Goal: Task Accomplishment & Management: Manage account settings

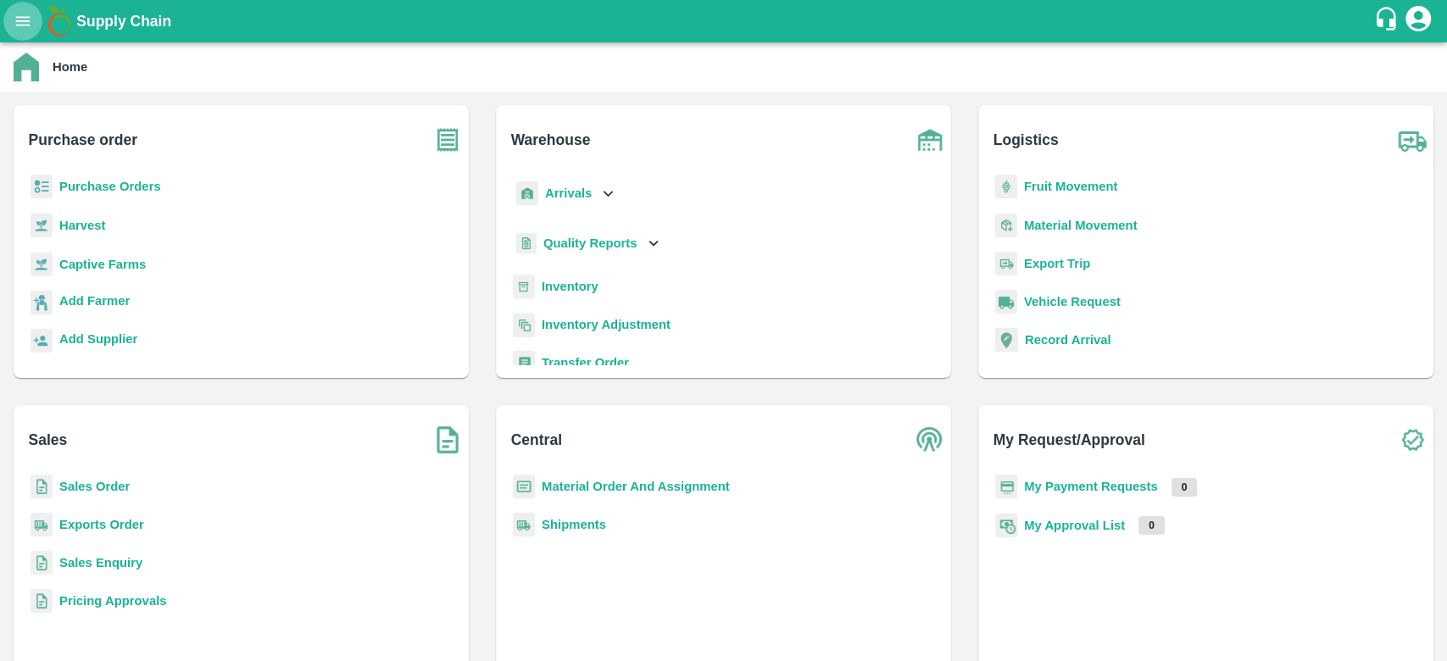
click at [29, 18] on icon "open drawer" at bounding box center [23, 21] width 19 height 19
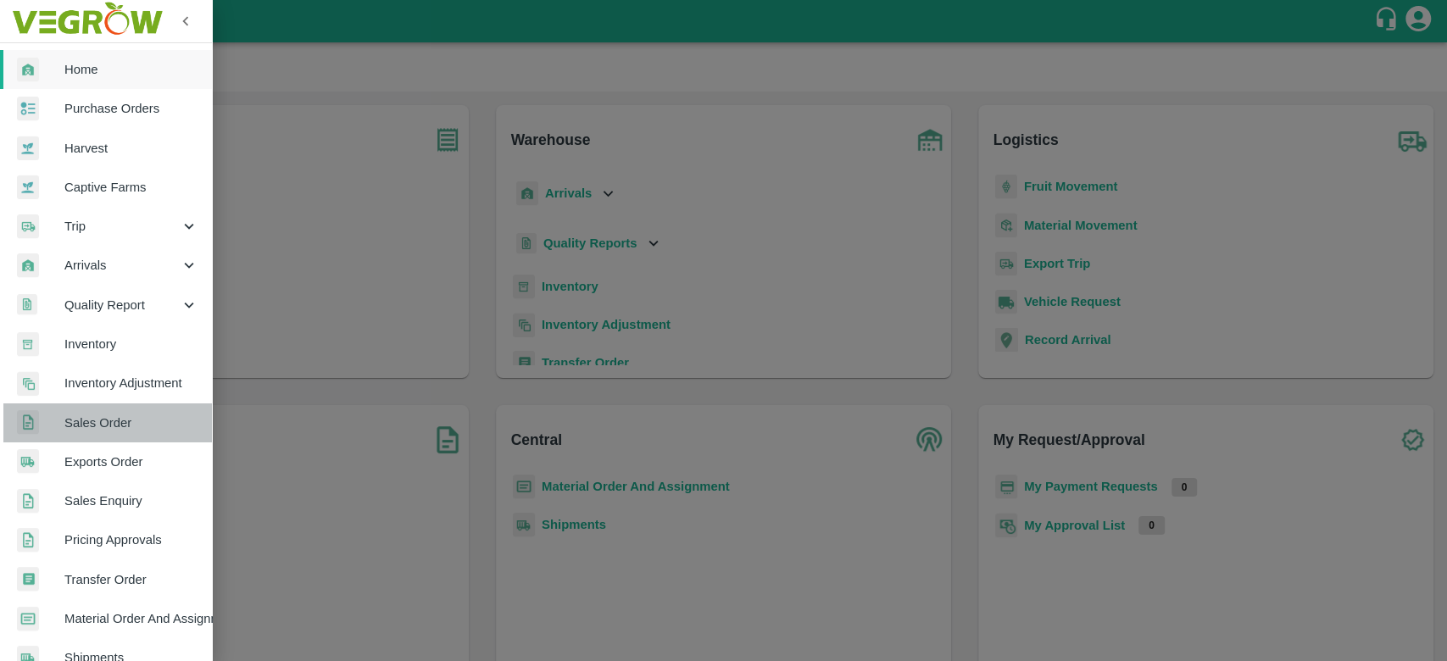
click at [129, 424] on span "Sales Order" at bounding box center [131, 423] width 134 height 19
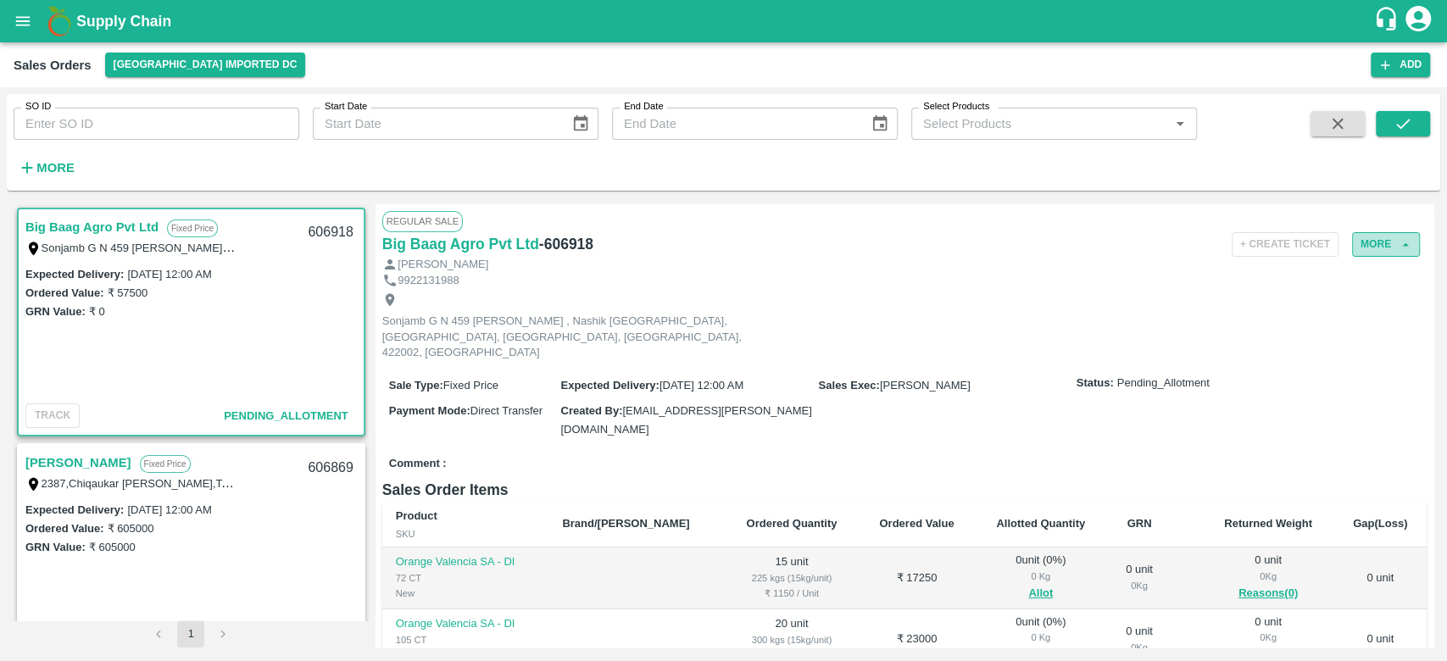
click at [1404, 245] on icon "button" at bounding box center [1405, 243] width 7 height 3
click at [1383, 243] on button "More" at bounding box center [1386, 244] width 68 height 25
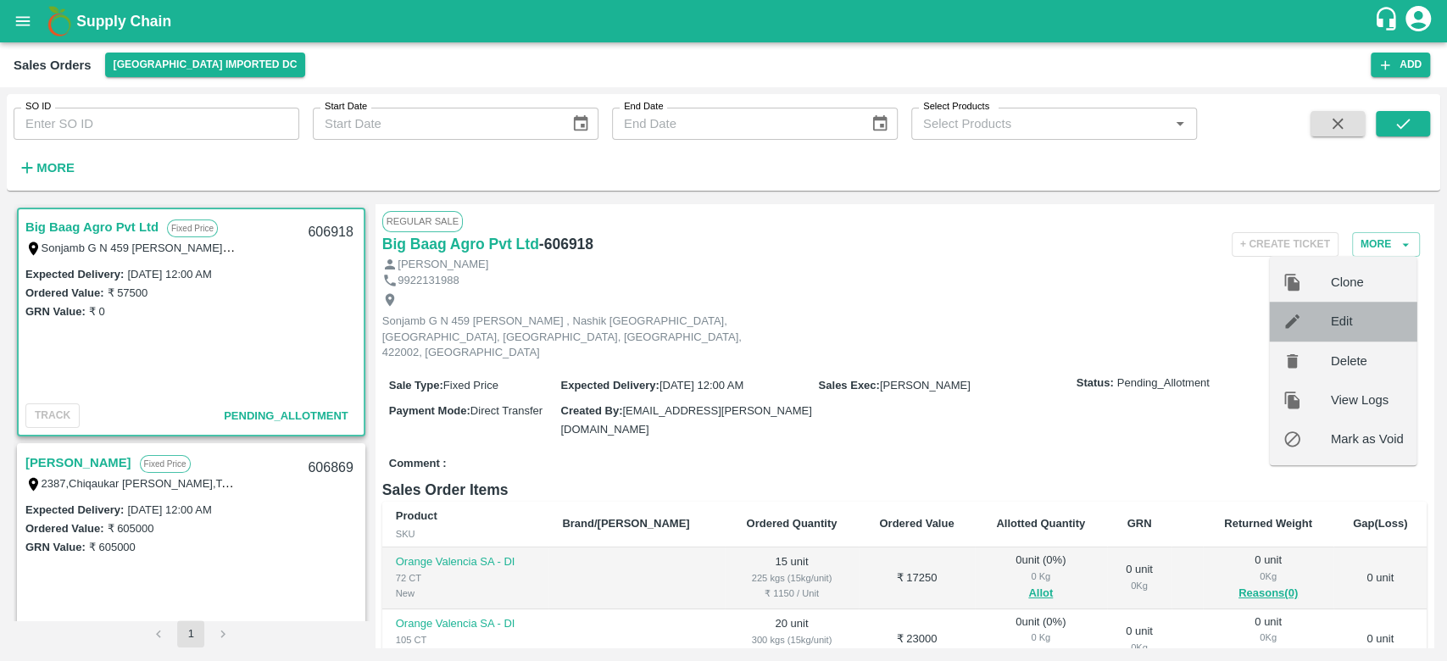
click at [1327, 315] on div at bounding box center [1307, 322] width 47 height 19
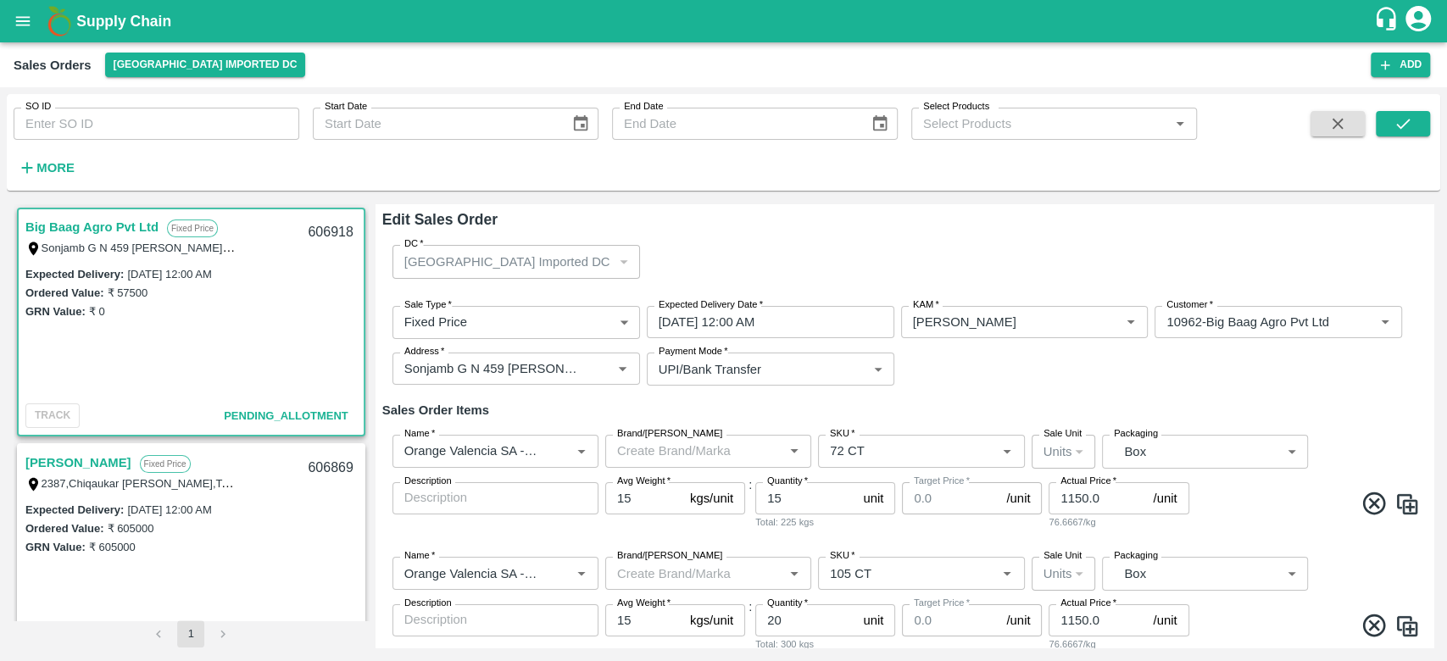
type input "0"
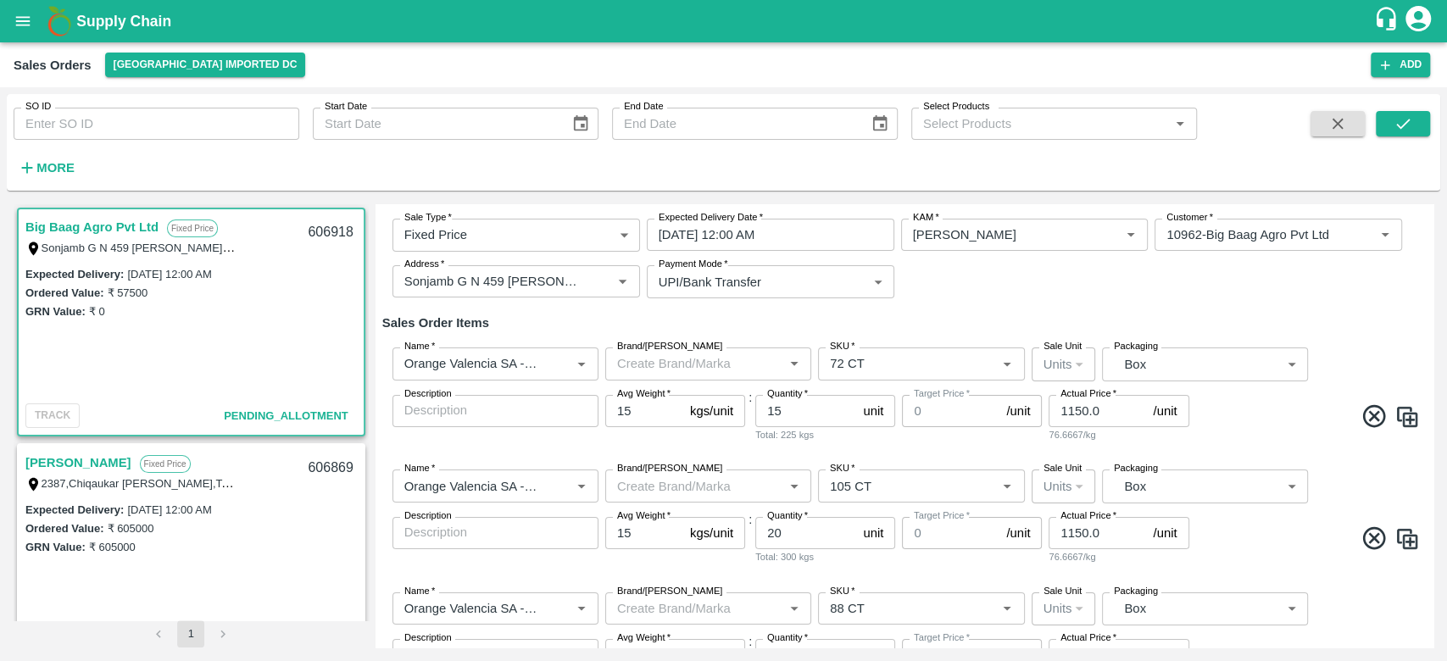
scroll to position [92, 0]
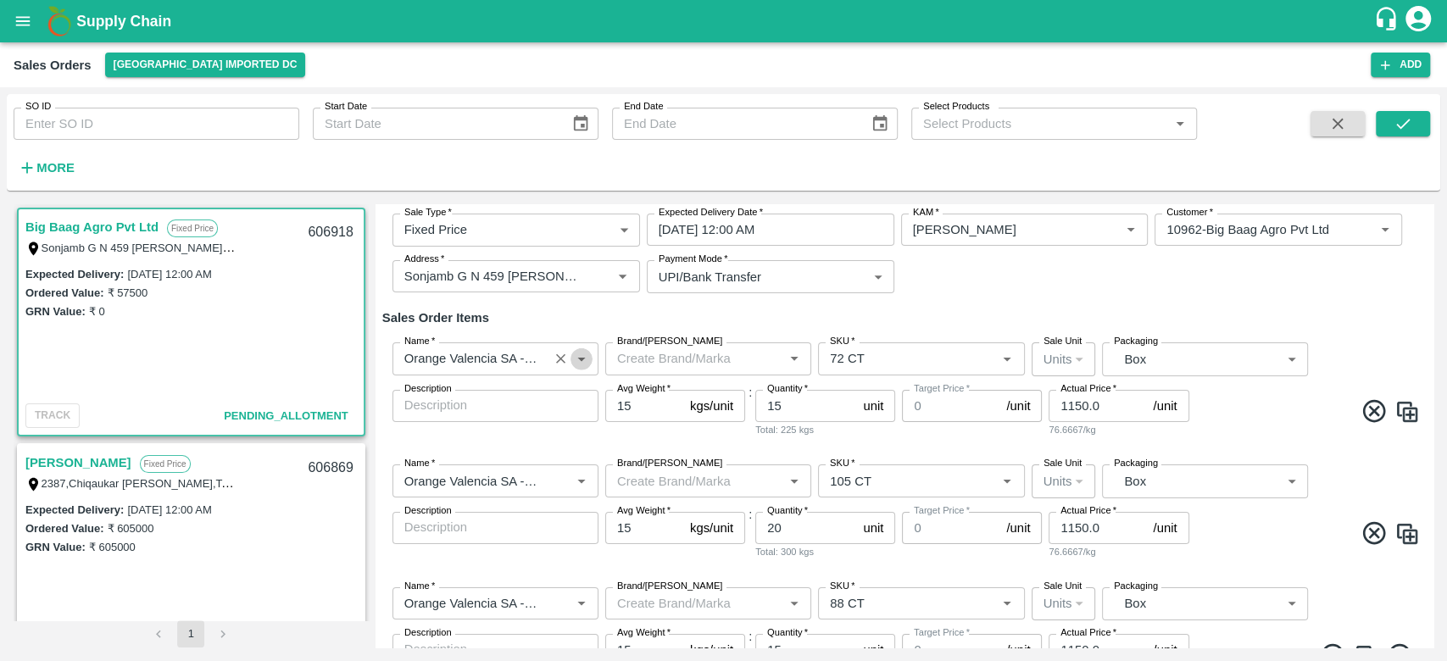
click at [584, 355] on icon "Open" at bounding box center [581, 358] width 19 height 19
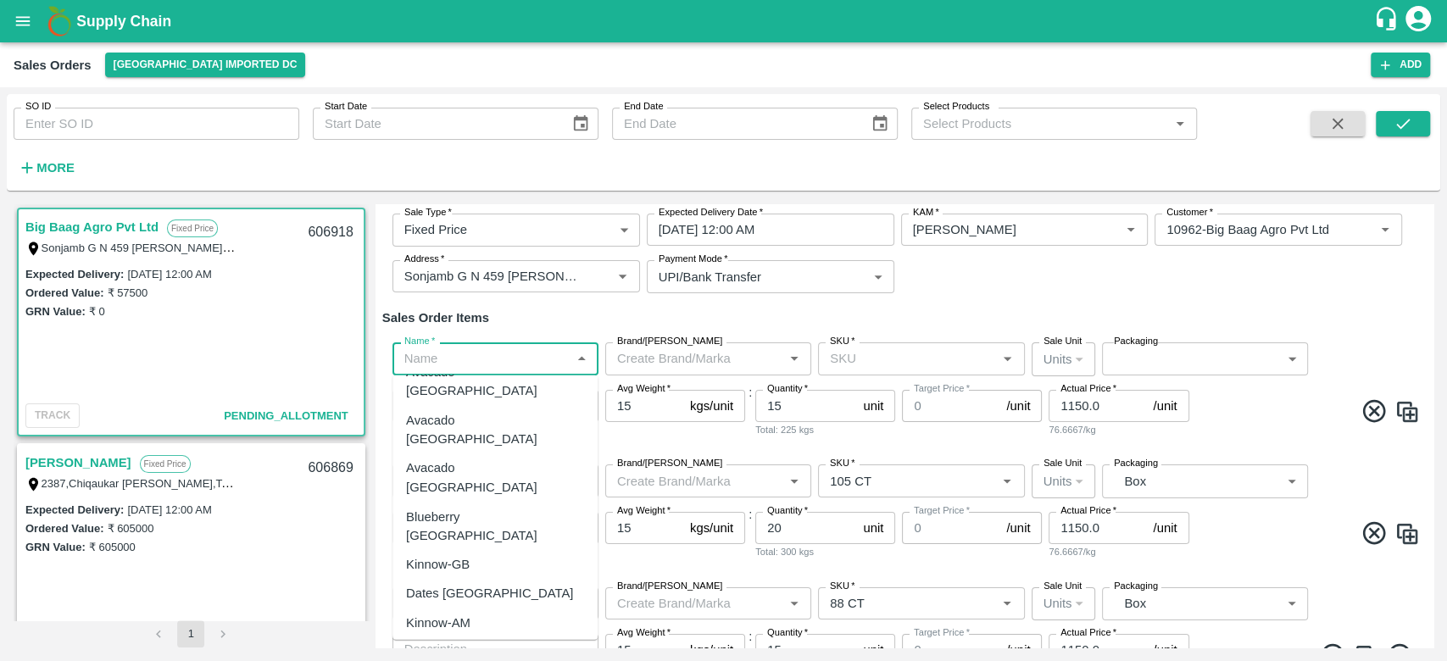
scroll to position [0, 0]
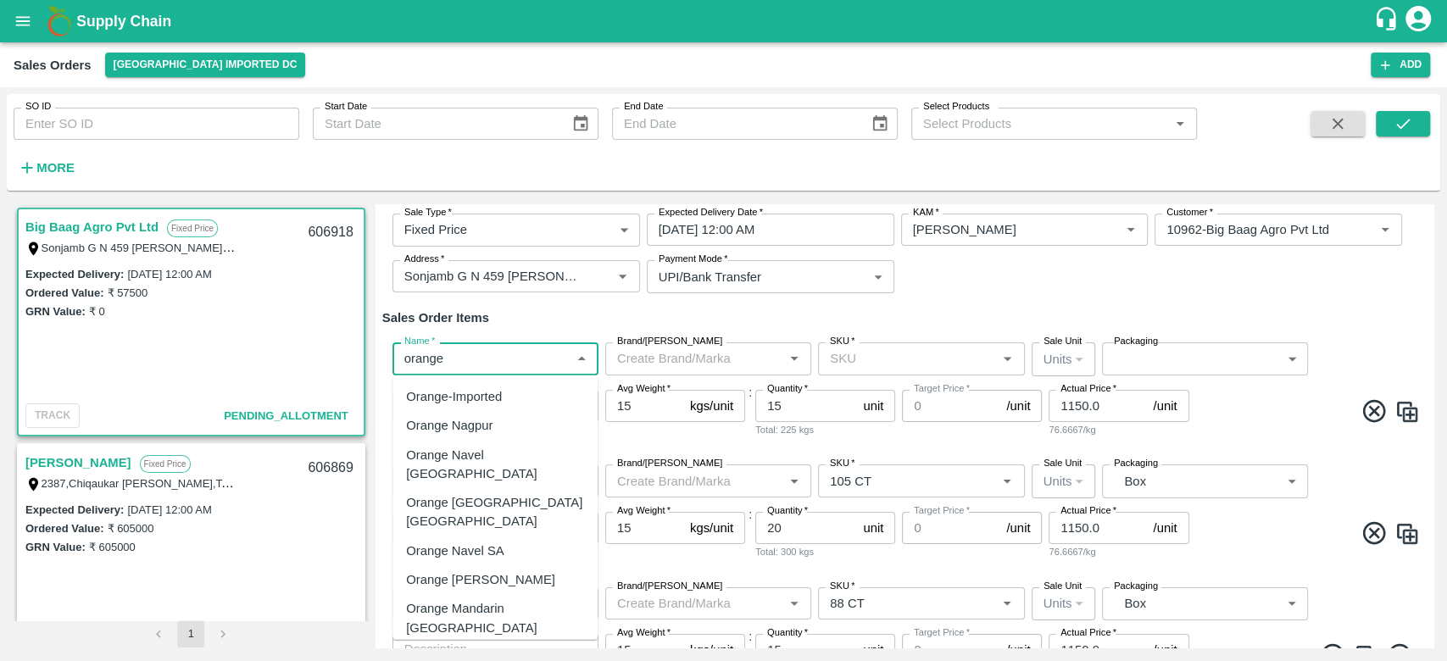
click at [449, 571] on div "Orange Valencia SA" at bounding box center [480, 580] width 149 height 19
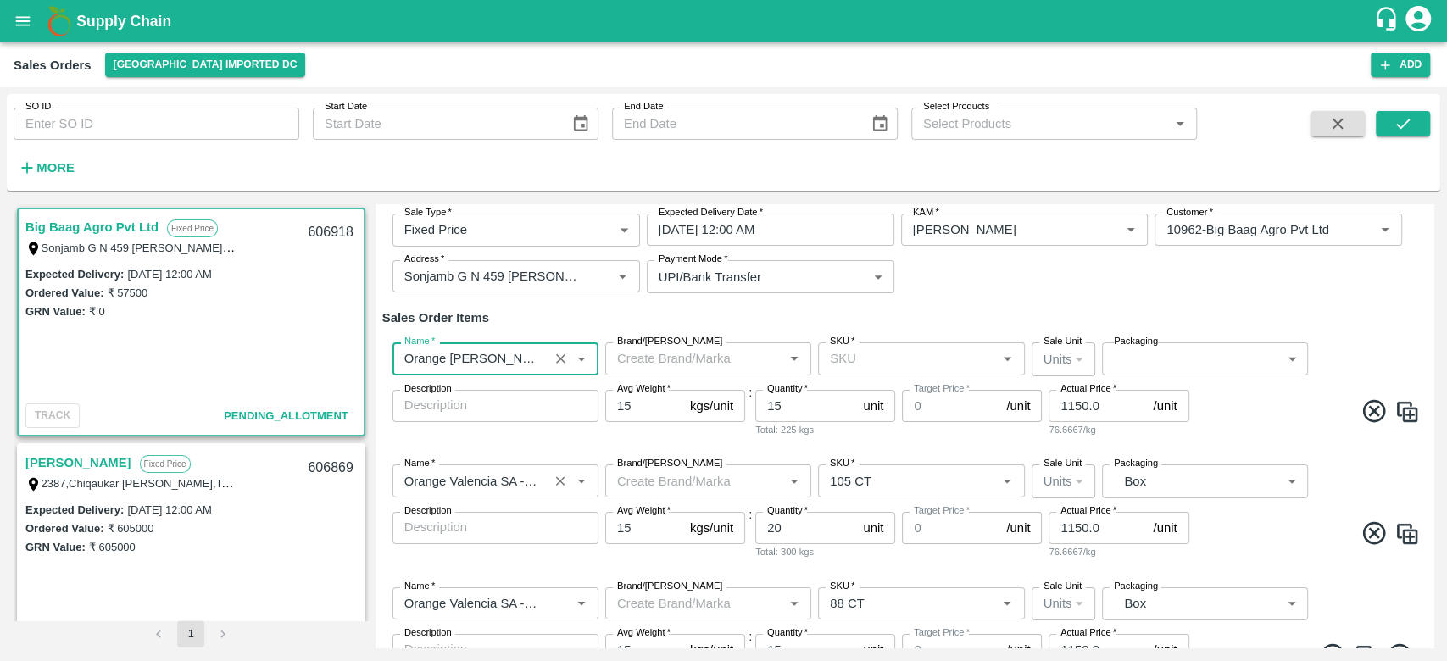
scroll to position [181, 0]
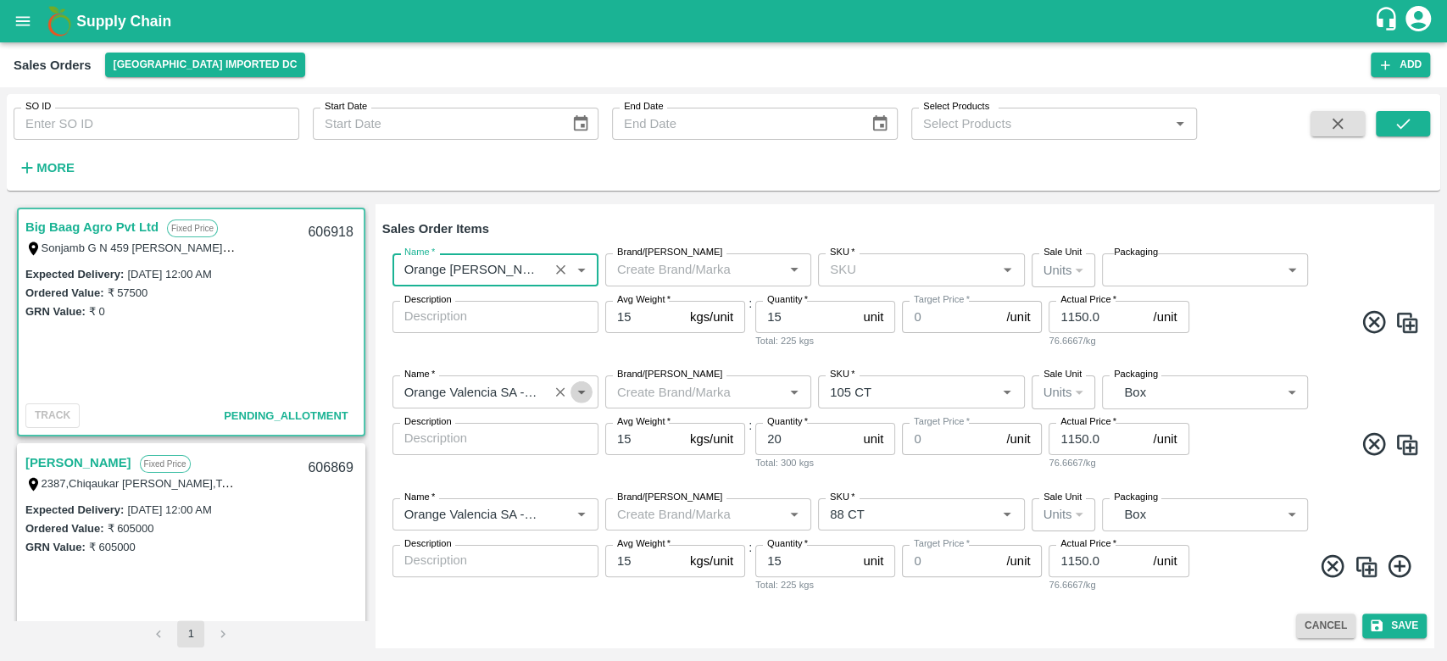
click at [581, 392] on icon "Open" at bounding box center [581, 393] width 8 height 4
type input "Orange Valencia SA"
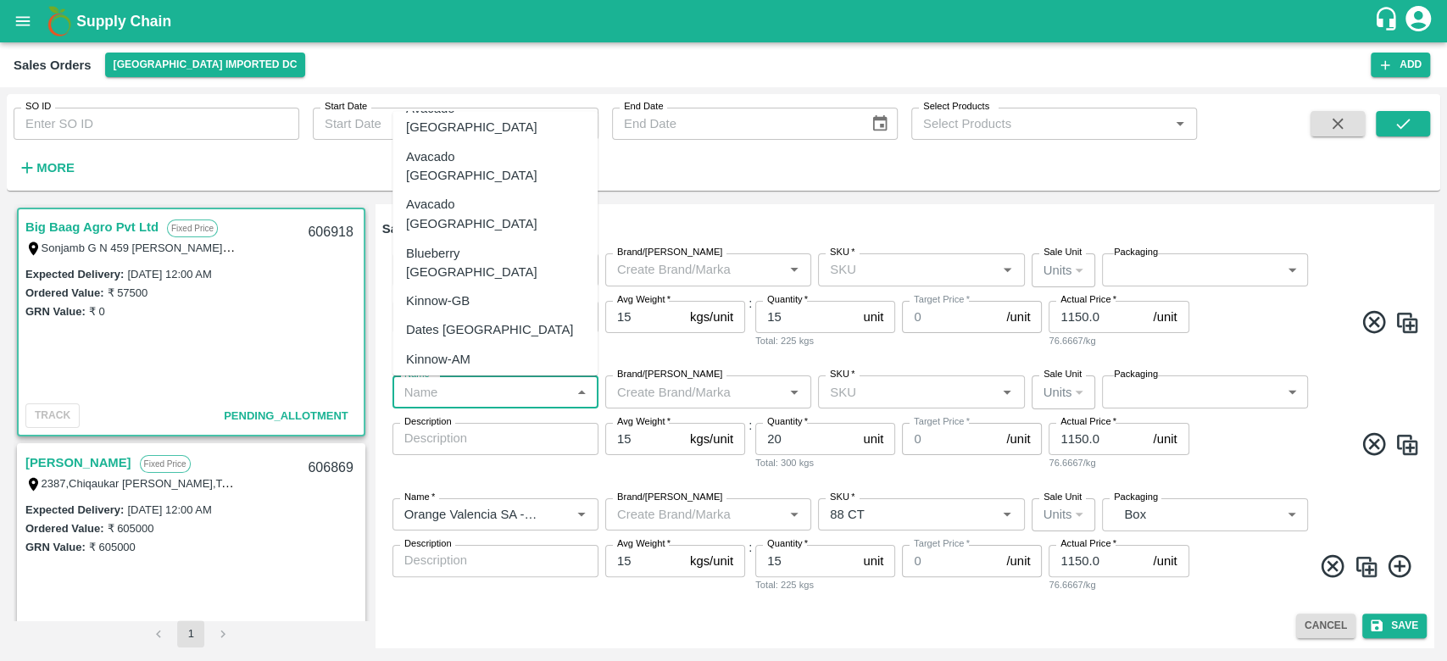
scroll to position [0, 0]
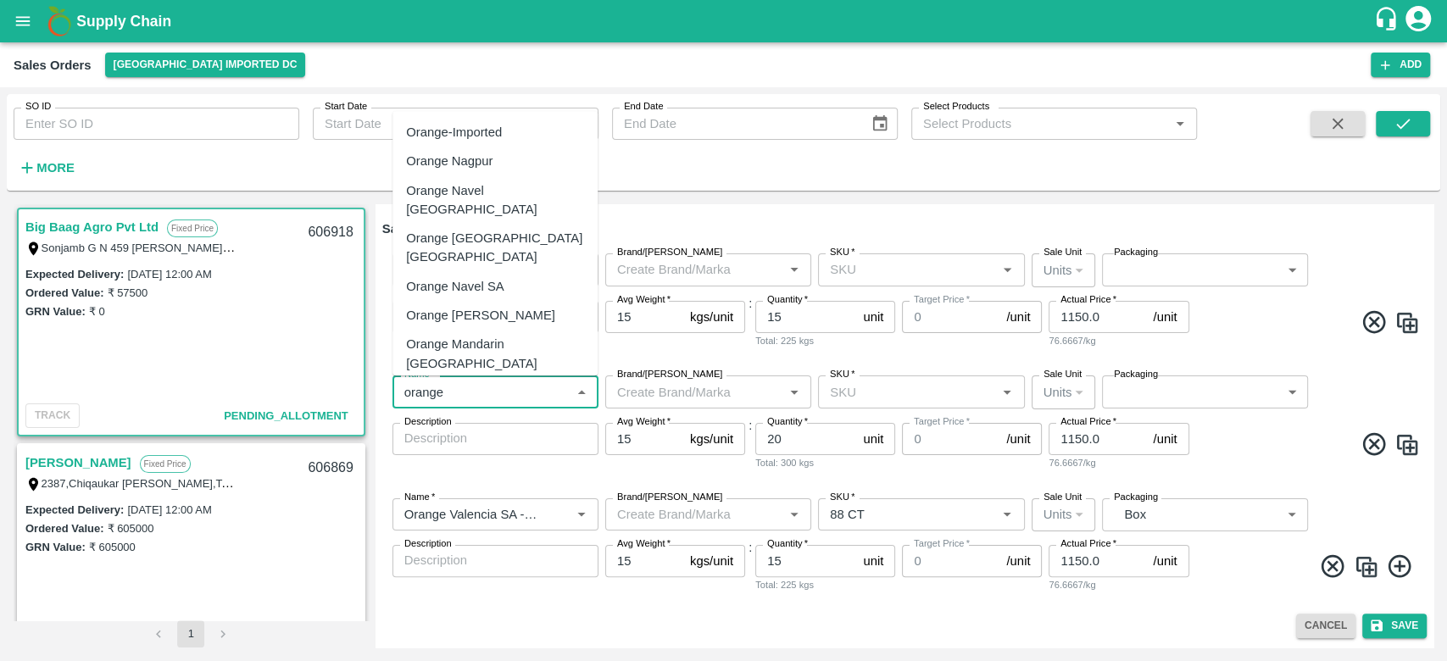
click at [459, 306] on div "Orange Valencia SA" at bounding box center [480, 315] width 149 height 19
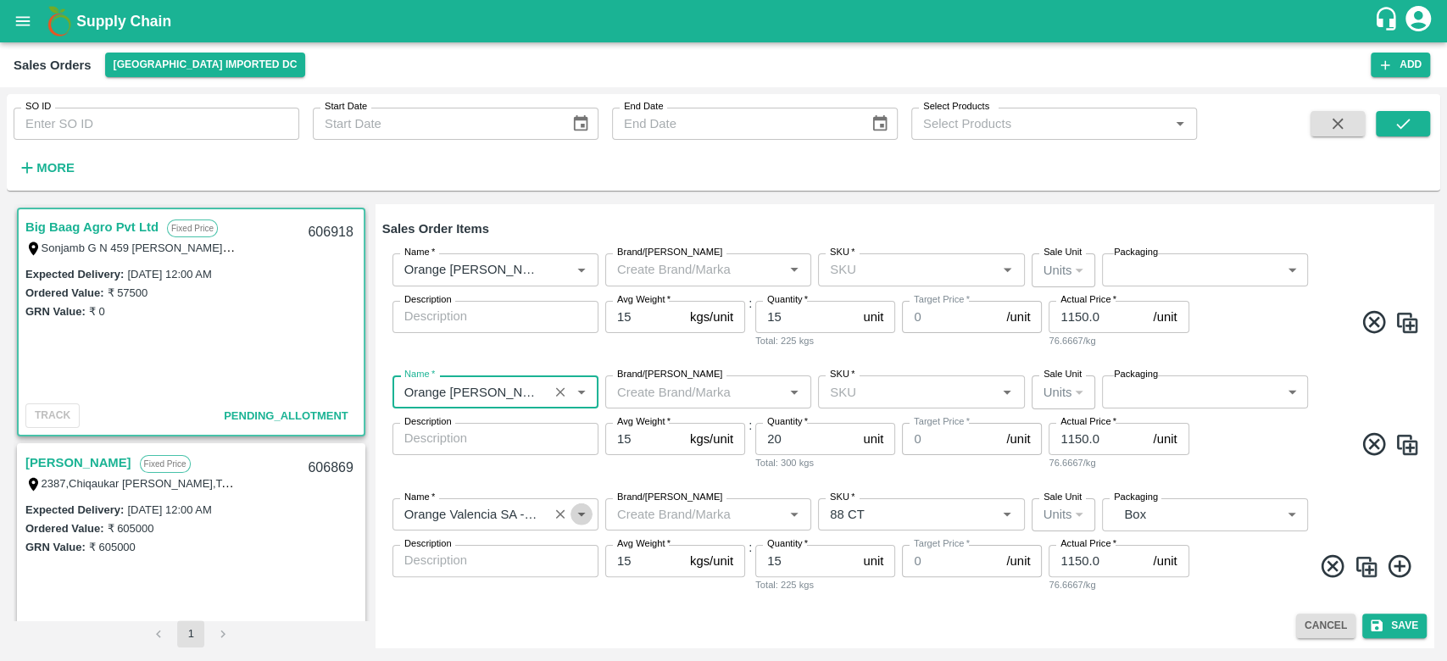
click at [591, 512] on button "Open" at bounding box center [582, 515] width 22 height 22
type input "Orange Valencia SA"
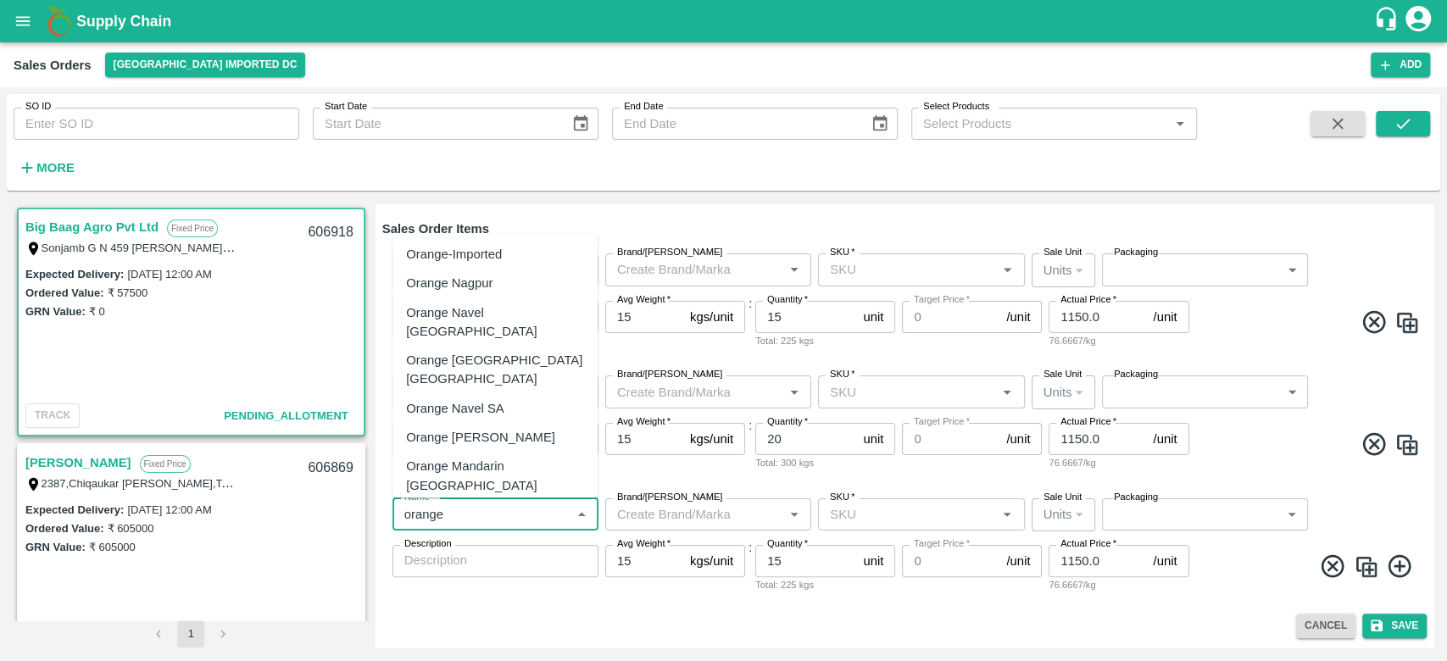
click at [471, 428] on div "Orange Valencia SA" at bounding box center [480, 437] width 149 height 19
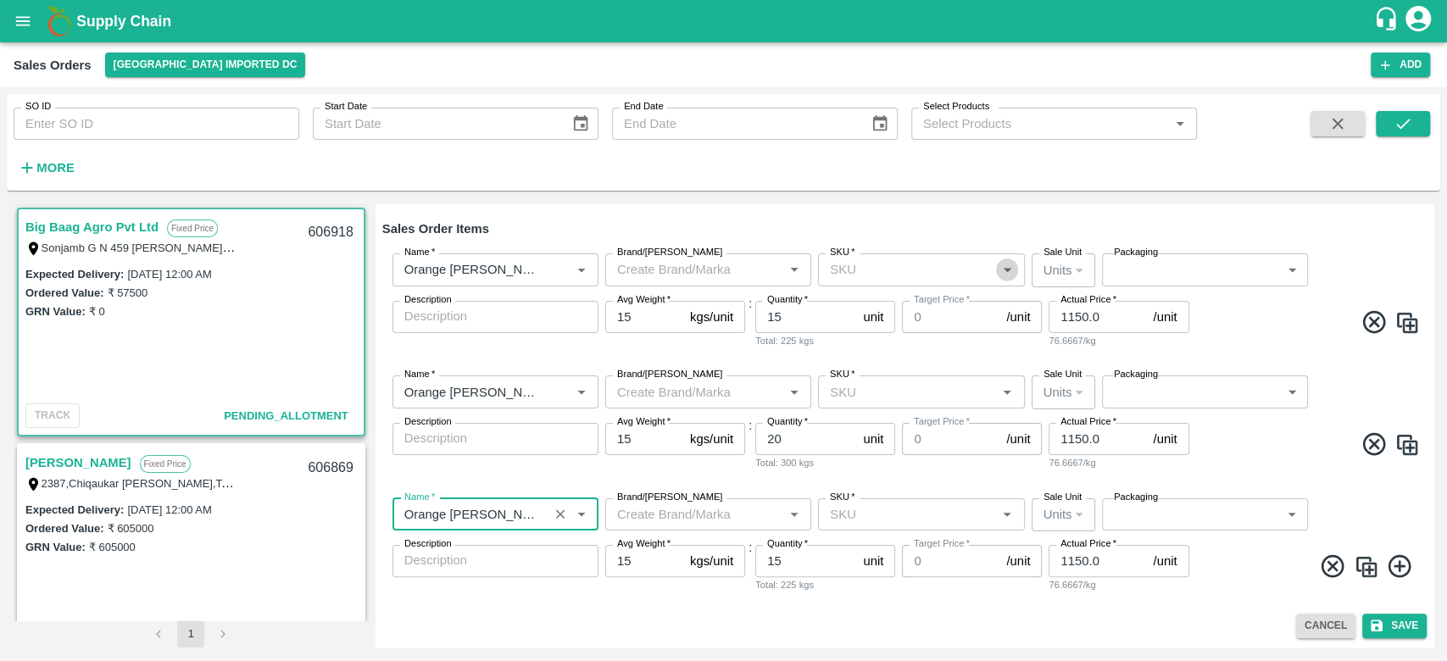
click at [1004, 266] on icon "Open" at bounding box center [1007, 269] width 19 height 19
type input "Orange Valencia SA"
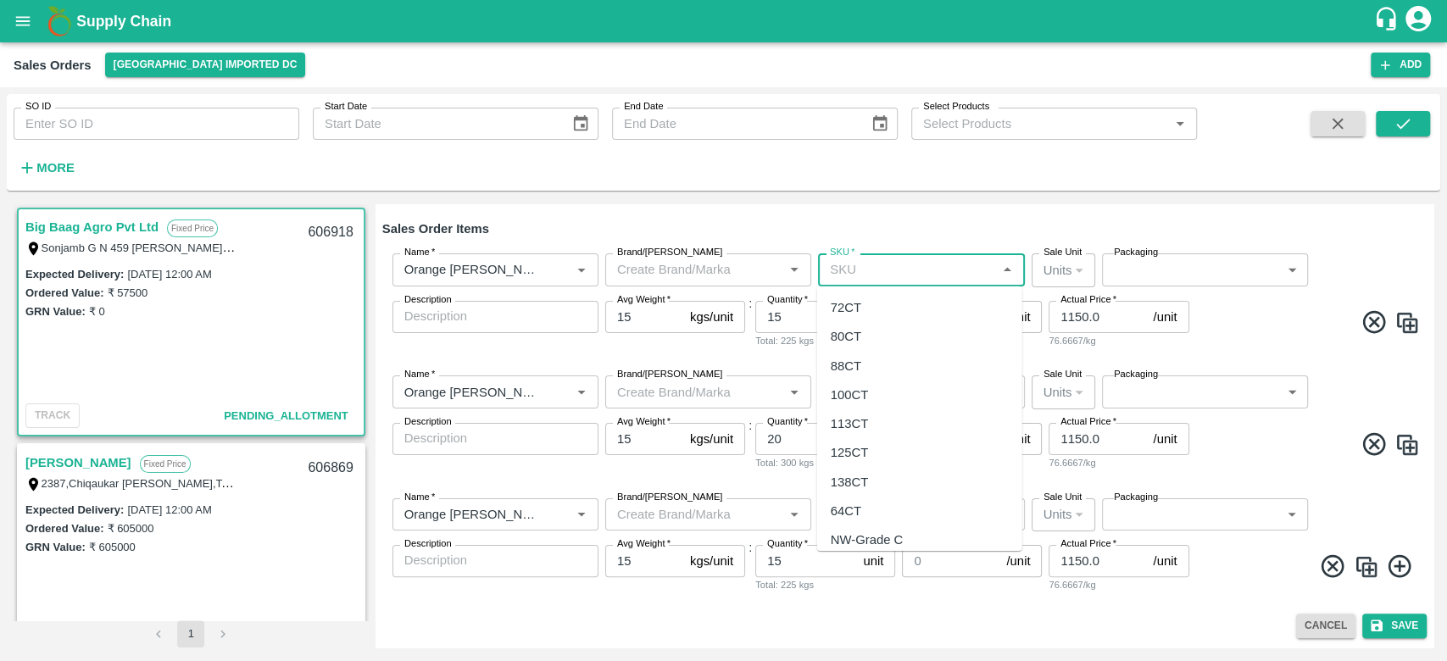
click at [700, 268] on input "Brand/Marka" at bounding box center [694, 270] width 168 height 22
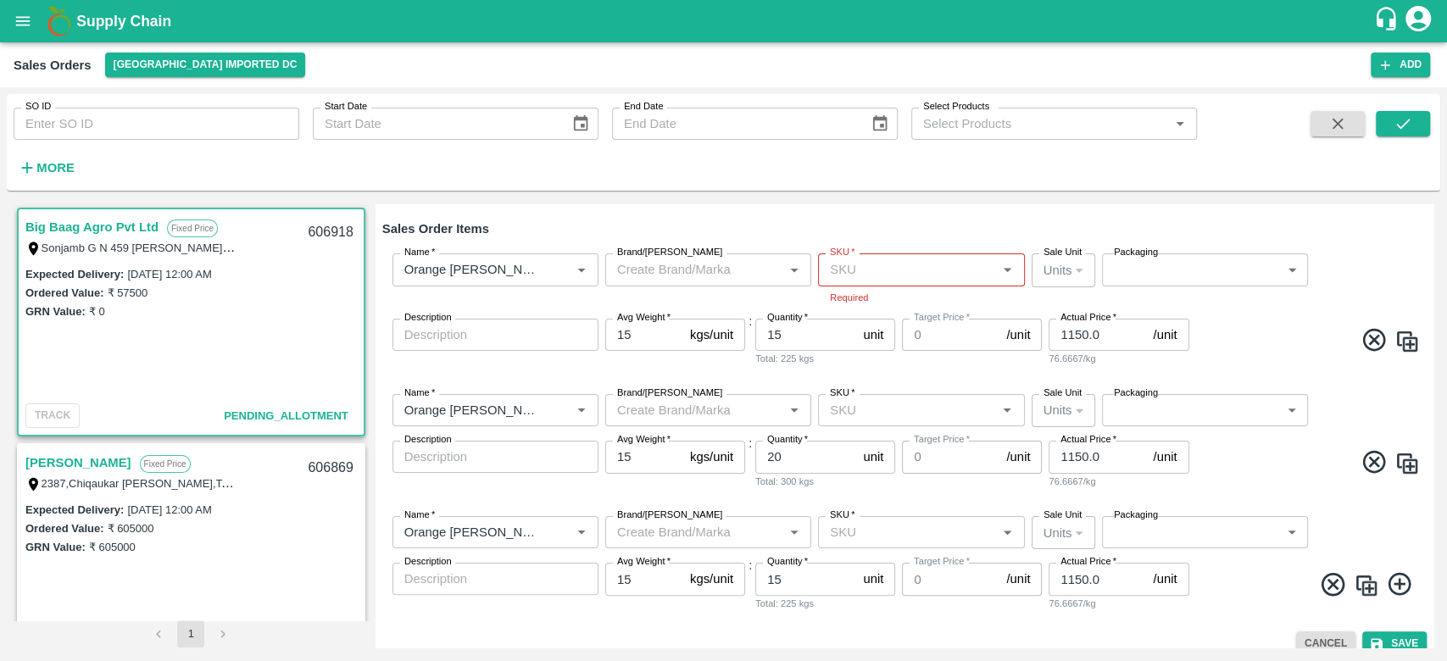
click at [705, 232] on h6 "Sales Order Items" at bounding box center [904, 229] width 1045 height 22
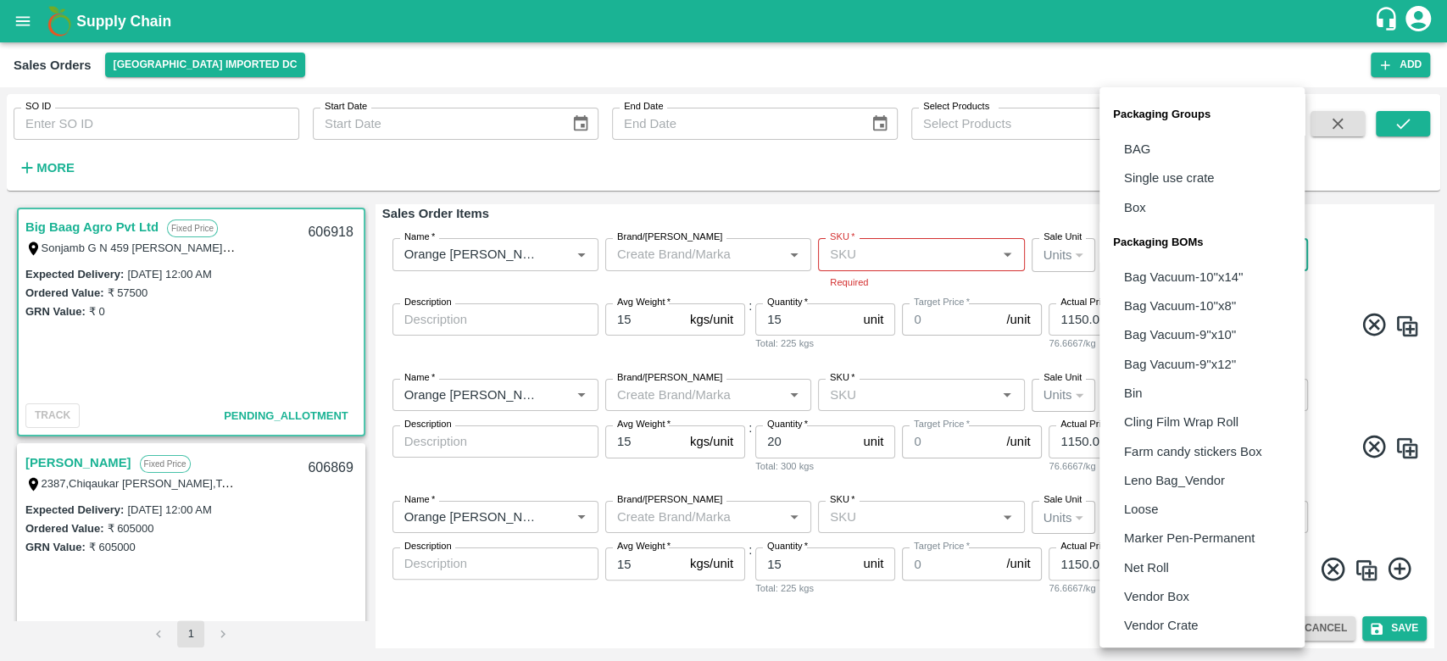
click at [1282, 260] on body "Supply Chain Sales Orders Mumbai Imported DC Add SO ID SO ID Start Date Start D…" at bounding box center [723, 330] width 1447 height 661
click at [1196, 588] on li "Vendor Box" at bounding box center [1202, 596] width 205 height 29
type input "BOM/276"
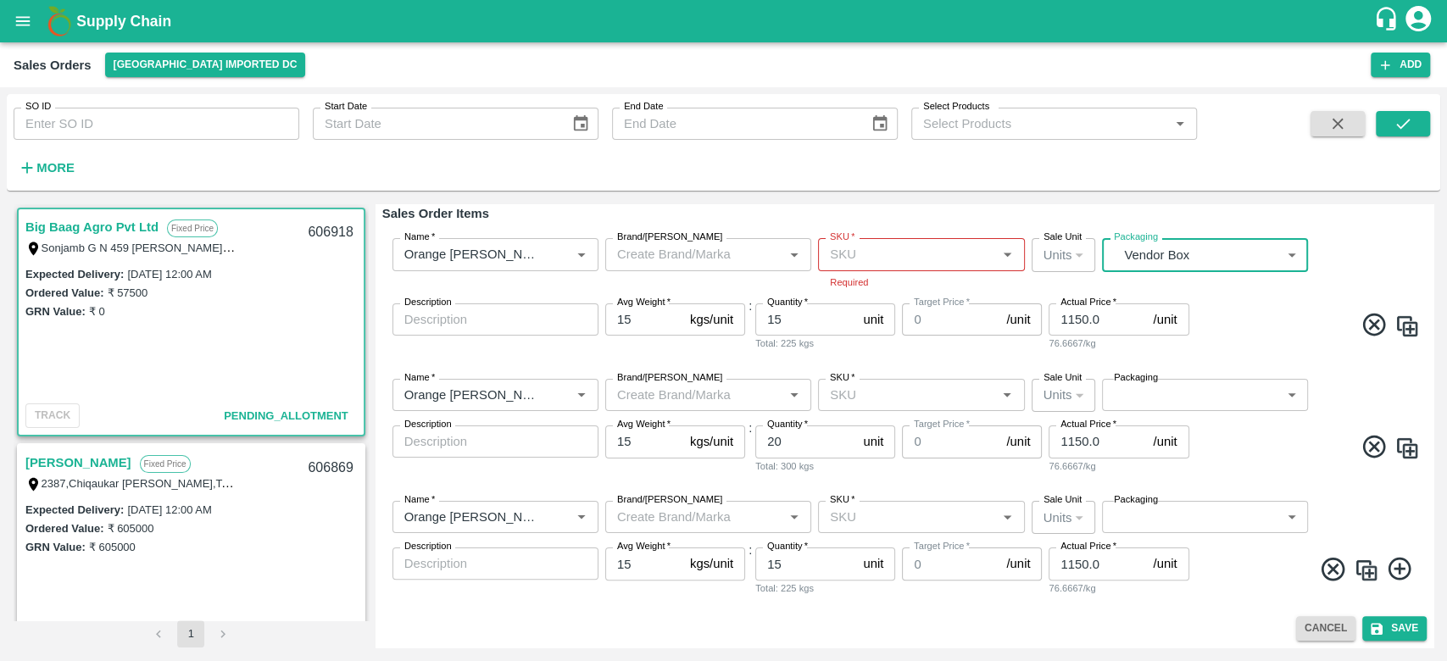
click at [1282, 393] on body "Supply Chain Sales Orders Mumbai Imported DC Add SO ID SO ID Start Date Start D…" at bounding box center [723, 330] width 1447 height 661
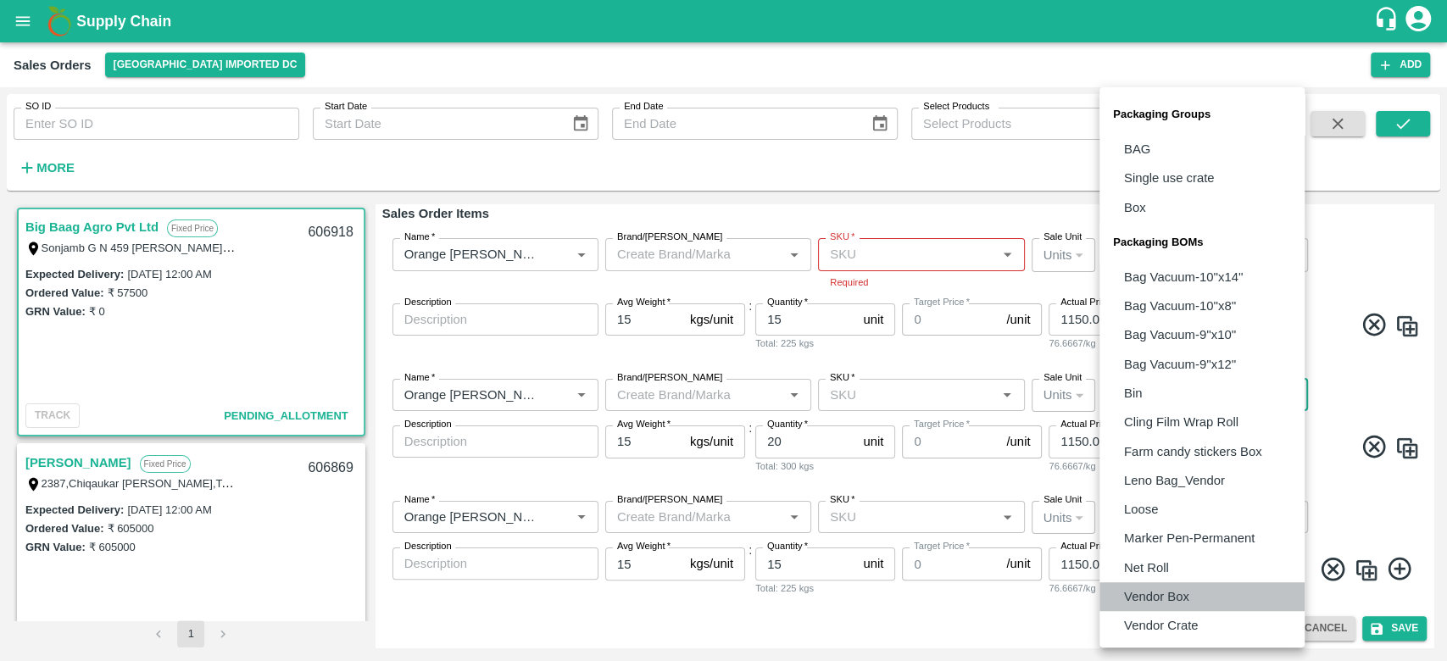
click at [1171, 588] on p "Vendor Box" at bounding box center [1156, 597] width 65 height 19
type input "BOM/276"
click at [1289, 519] on body "Supply Chain Sales Orders Mumbai Imported DC Add SO ID SO ID Start Date Start D…" at bounding box center [723, 330] width 1447 height 661
click at [1150, 589] on p "Vendor Box" at bounding box center [1156, 597] width 65 height 19
type input "BOM/276"
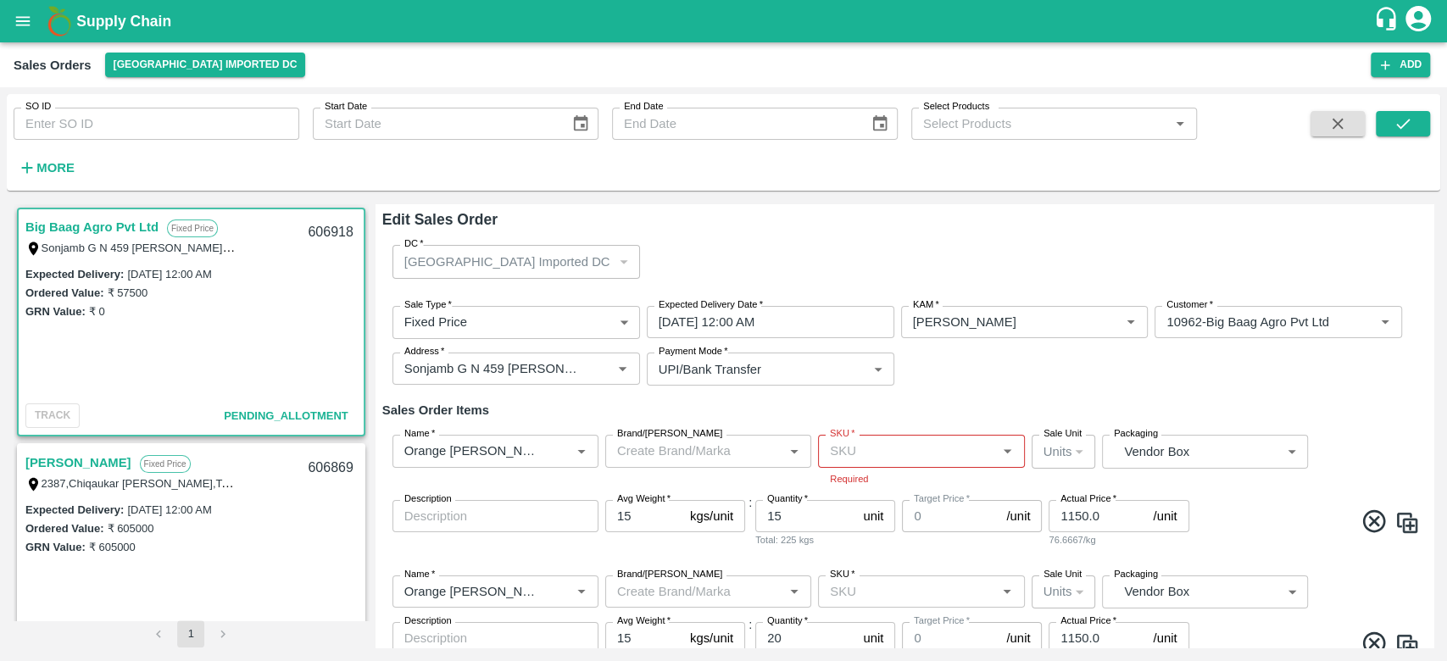
scroll to position [199, 0]
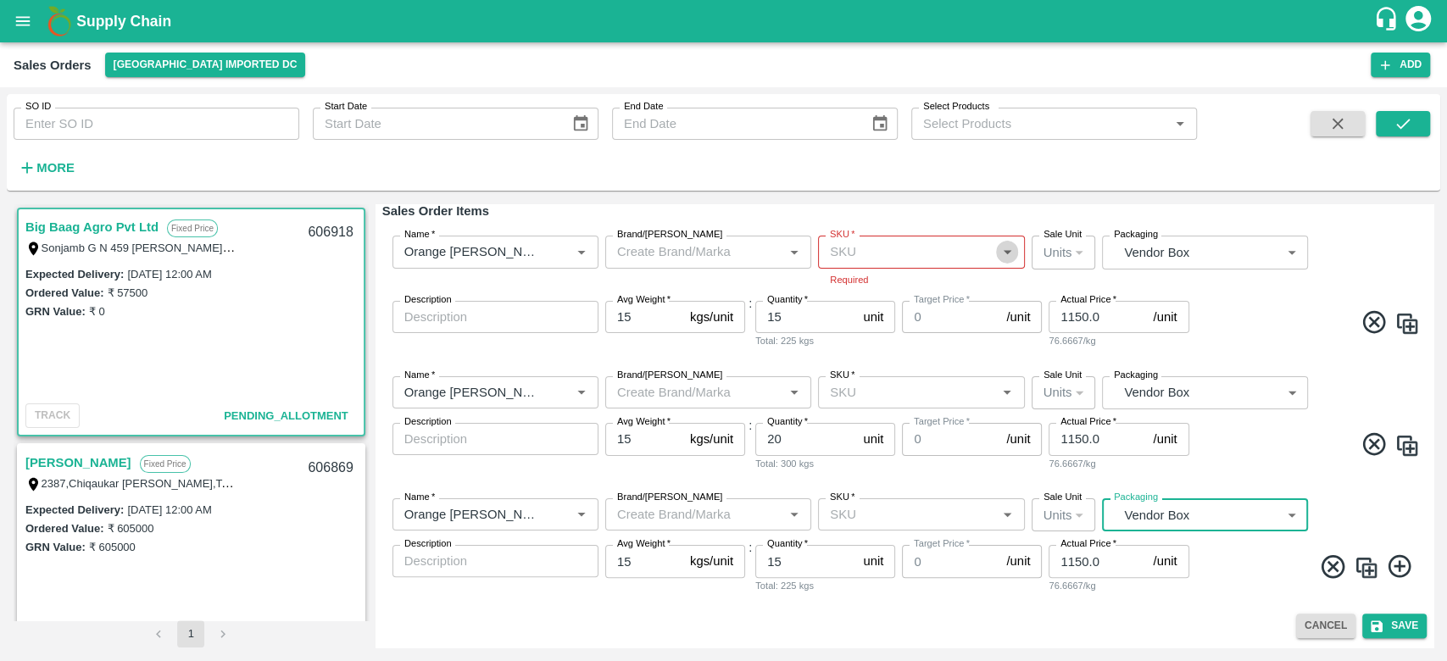
click at [1011, 249] on icon "Open" at bounding box center [1007, 251] width 19 height 19
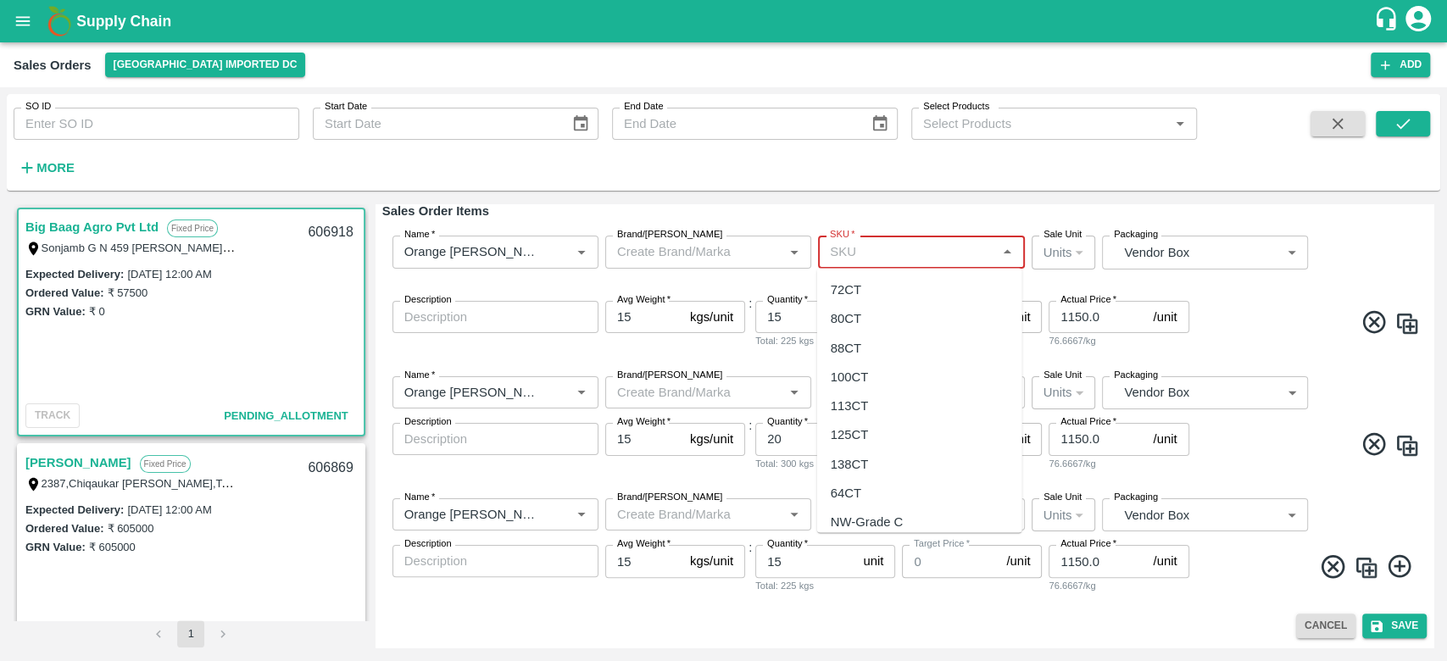
click at [950, 288] on div "72CT" at bounding box center [919, 289] width 205 height 29
type input "72CT"
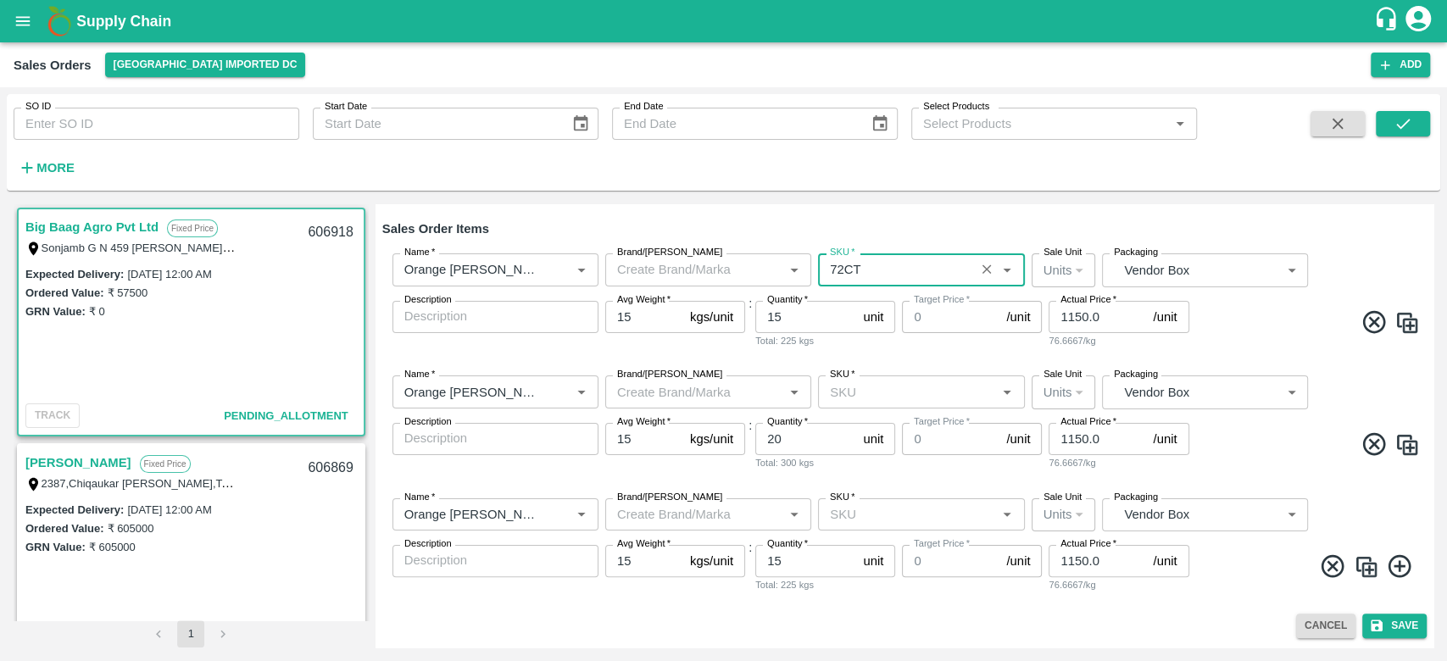
scroll to position [182, 0]
type input "NA"
click at [1007, 398] on icon "Open" at bounding box center [1007, 391] width 19 height 19
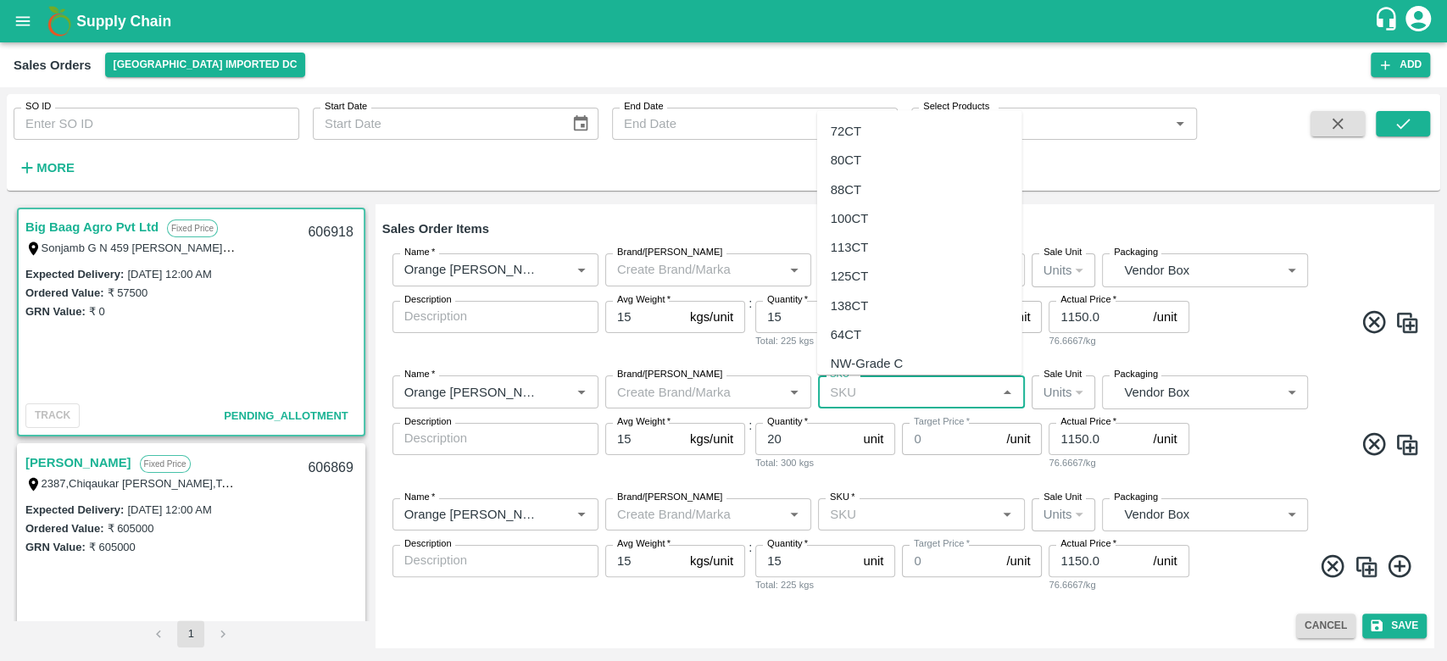
scroll to position [359, 0]
click at [878, 292] on div "105 CT" at bounding box center [919, 295] width 205 height 29
type input "105 CT"
type input "NA"
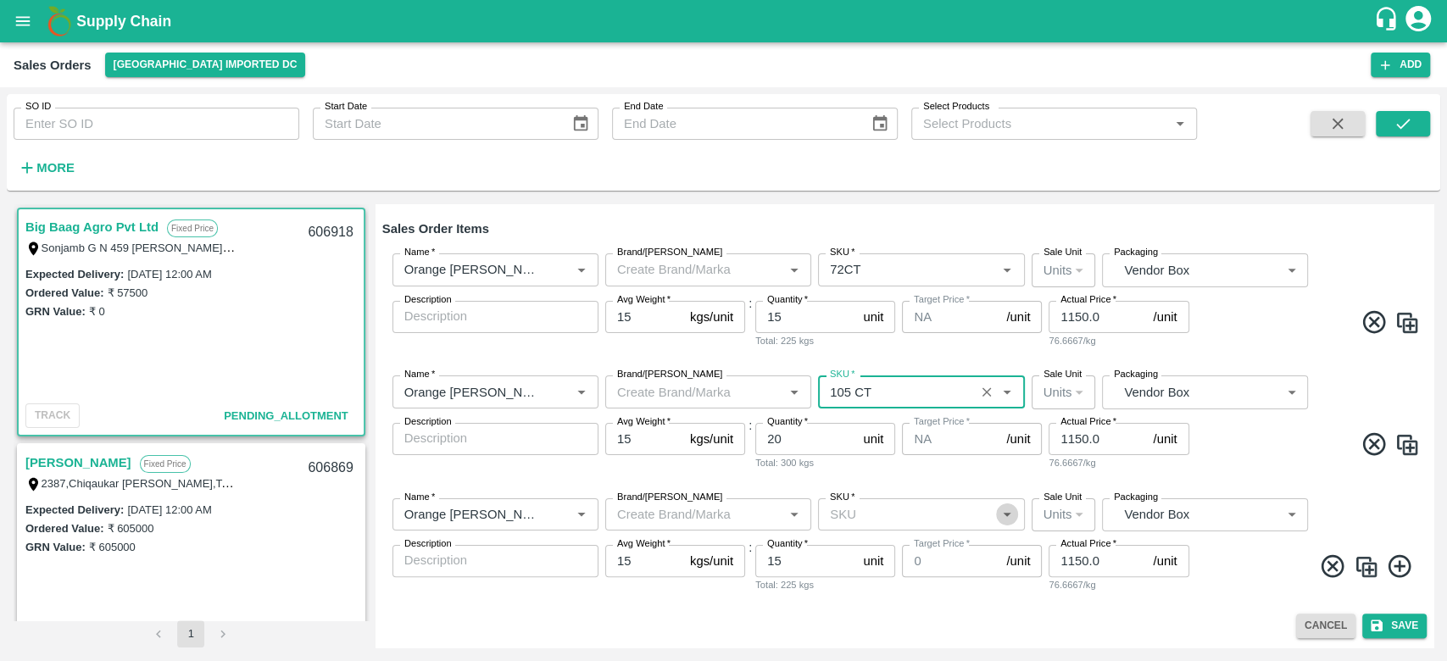
click at [1006, 517] on icon "Open" at bounding box center [1007, 514] width 19 height 19
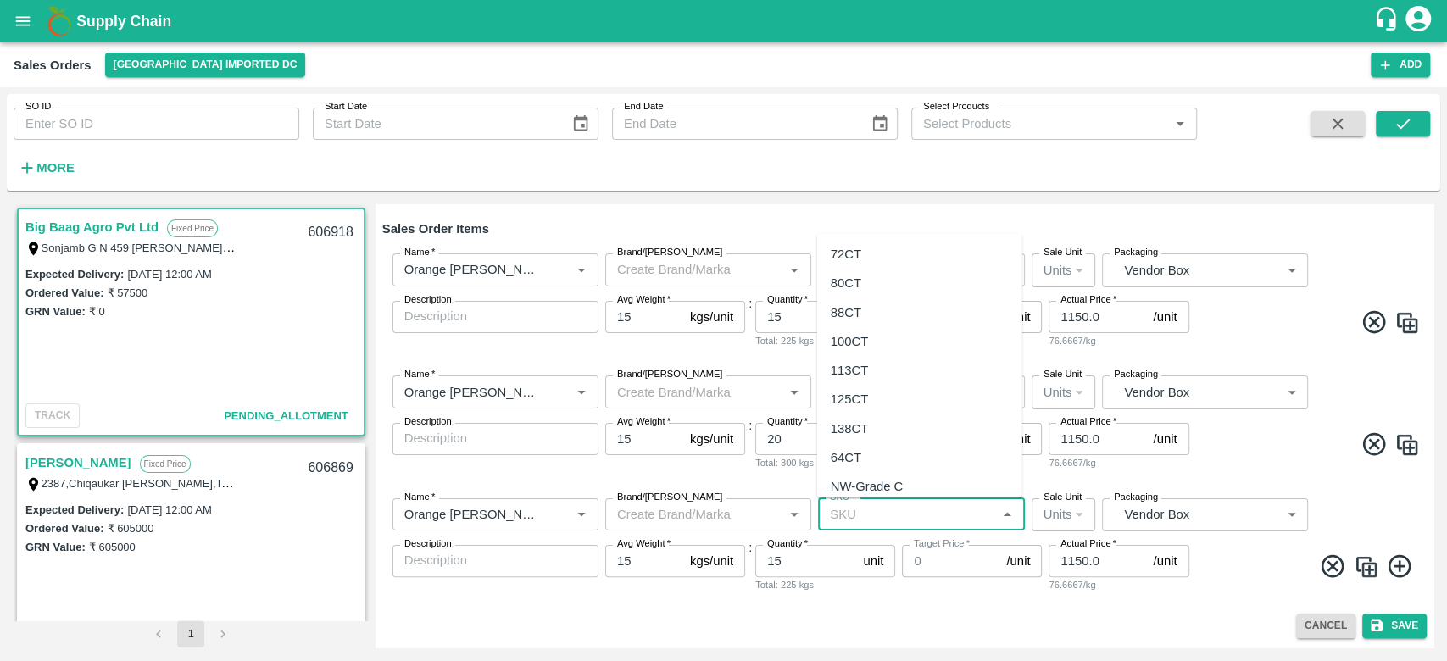
click at [883, 307] on div "88CT" at bounding box center [919, 312] width 205 height 29
type input "88CT"
type input "NA"
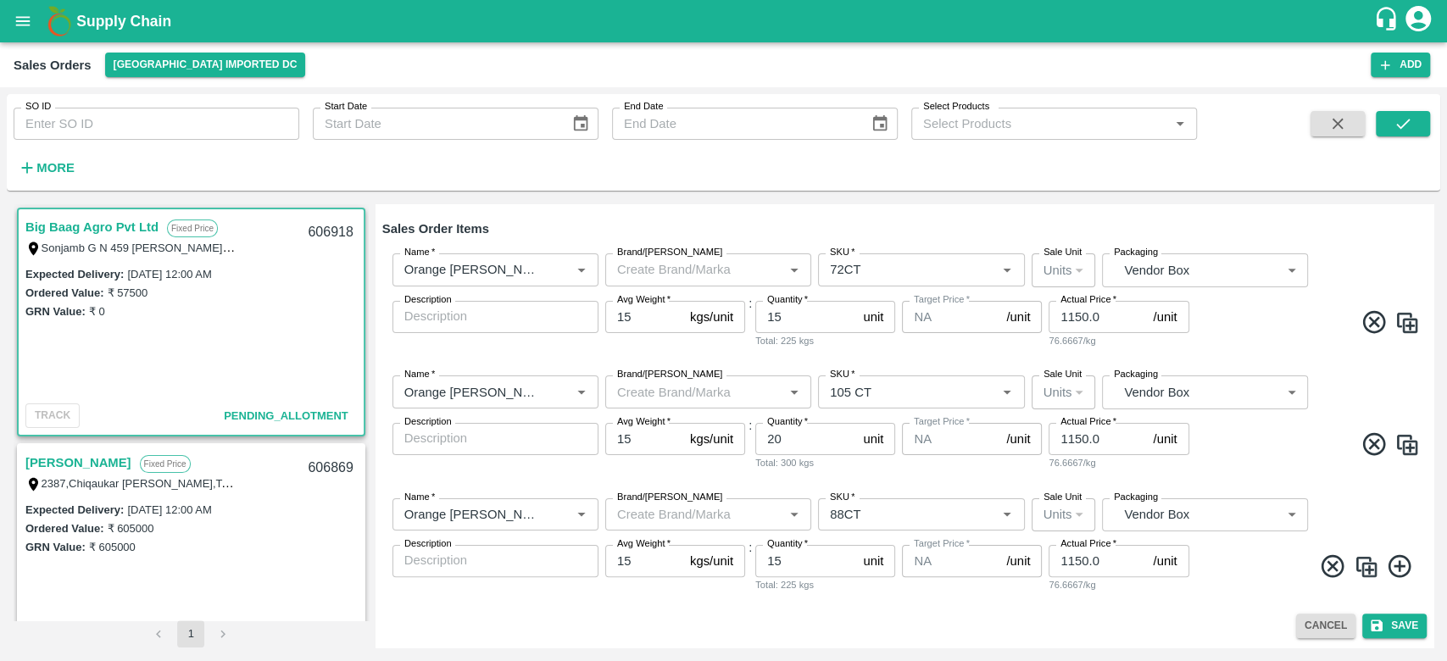
click at [990, 634] on div "Cancel Save" at bounding box center [904, 626] width 1045 height 25
click at [1379, 626] on icon "submit" at bounding box center [1377, 626] width 12 height 12
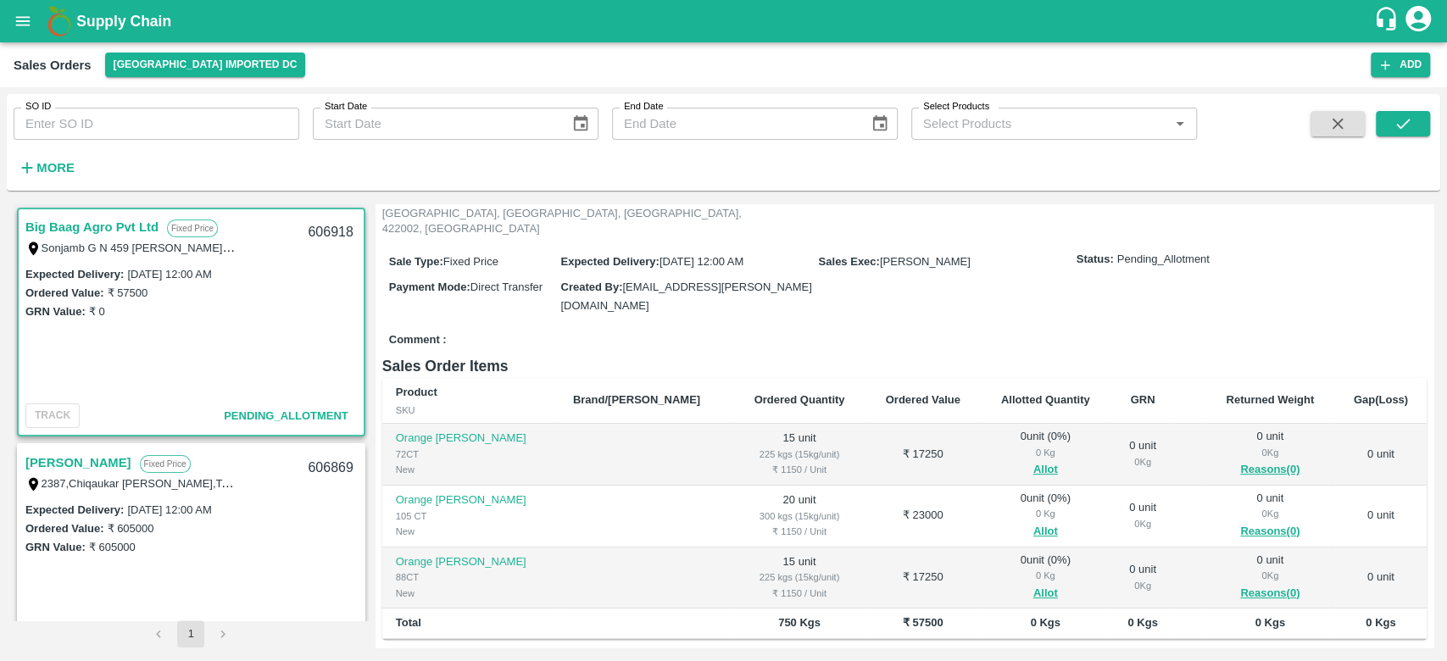
scroll to position [219, 0]
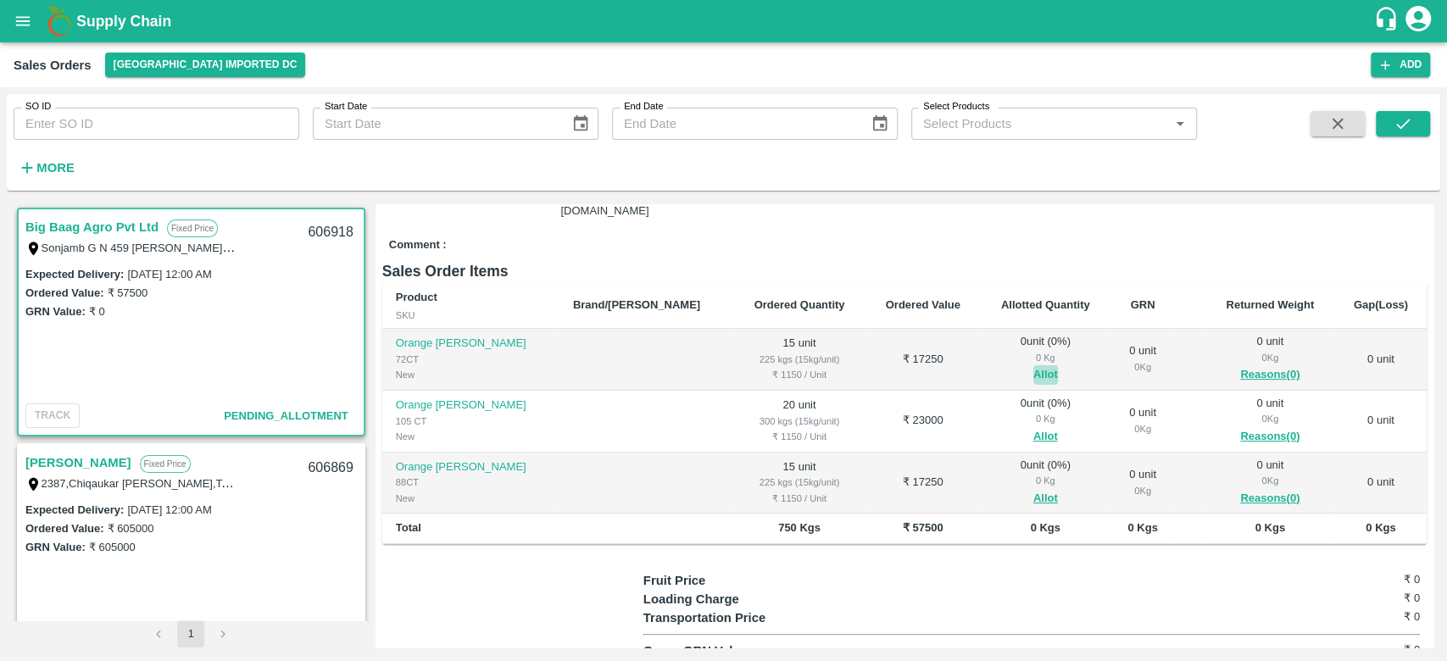
click at [1034, 365] on button "Allot" at bounding box center [1046, 375] width 25 height 20
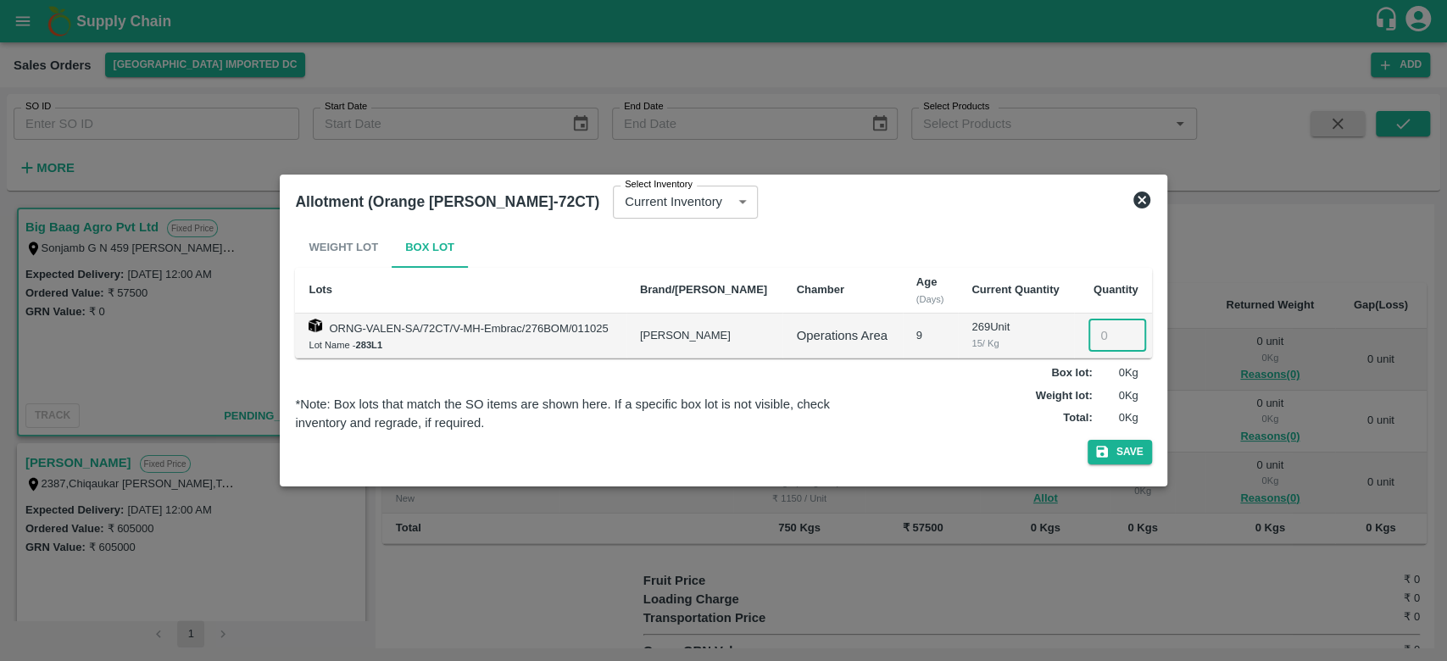
click at [1105, 345] on input "number" at bounding box center [1118, 336] width 58 height 32
type input "15"
click at [1145, 203] on icon at bounding box center [1142, 200] width 20 height 20
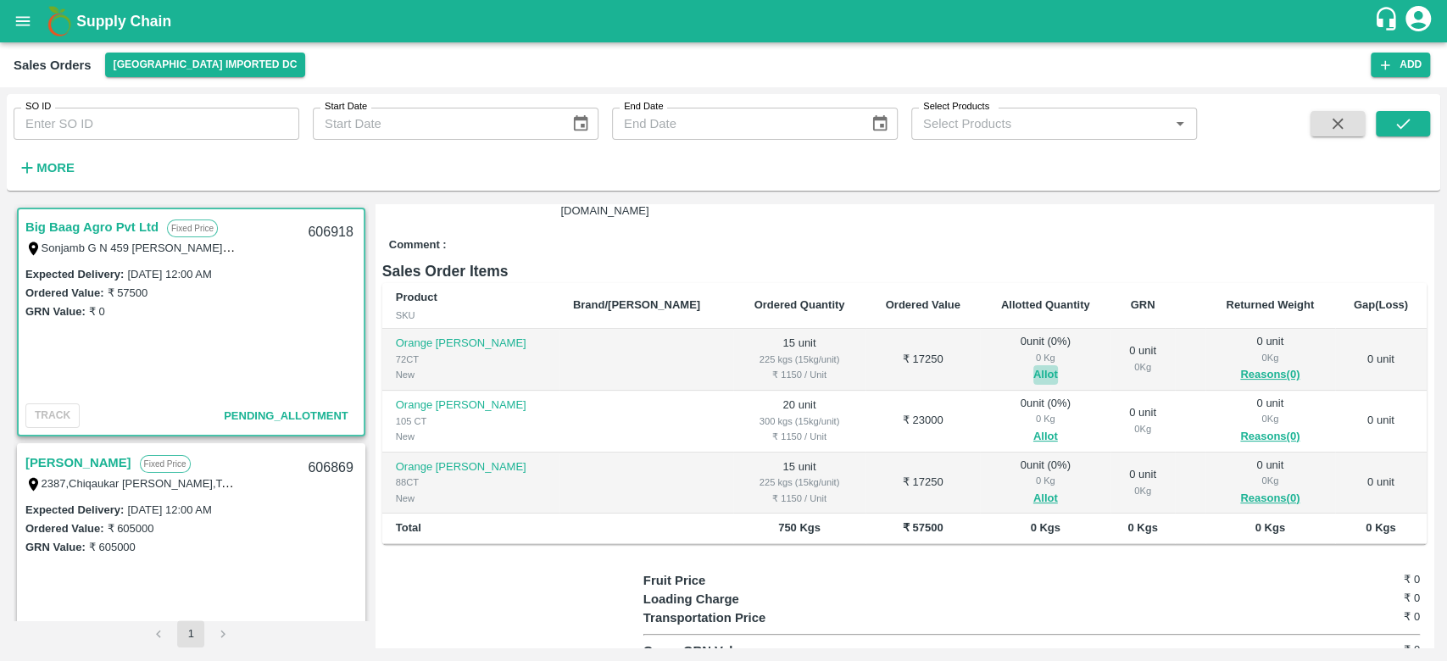
click at [1034, 365] on button "Allot" at bounding box center [1046, 375] width 25 height 20
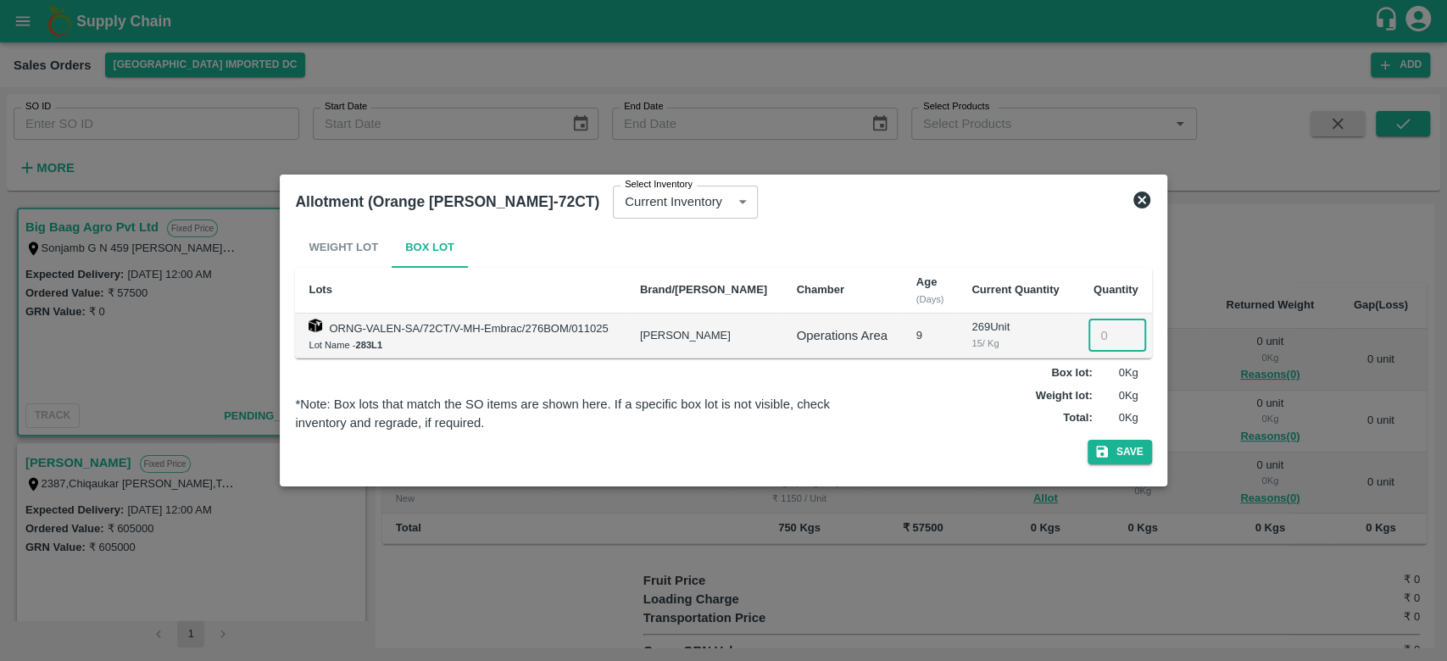
click at [1097, 341] on input "number" at bounding box center [1118, 336] width 58 height 32
type input "15"
click at [1114, 449] on button "Save" at bounding box center [1120, 452] width 64 height 25
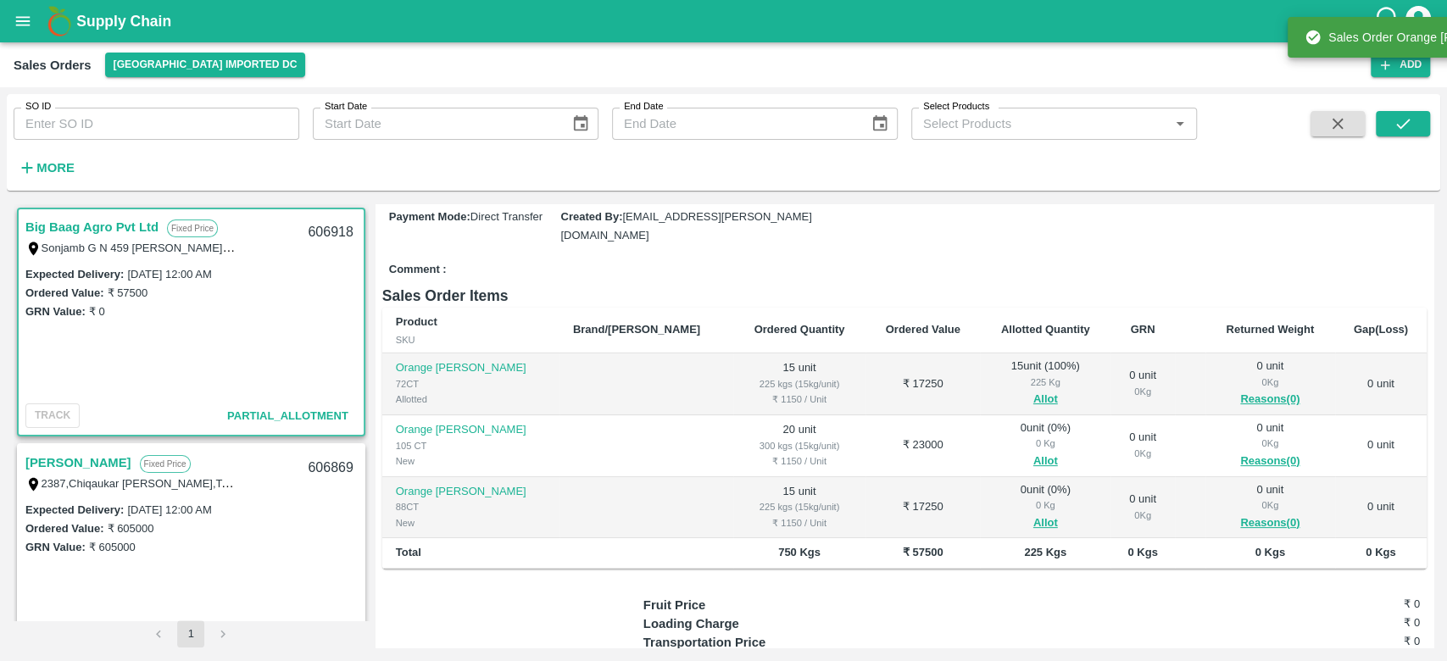
scroll to position [196, 0]
click at [1034, 450] on button "Allot" at bounding box center [1046, 460] width 25 height 20
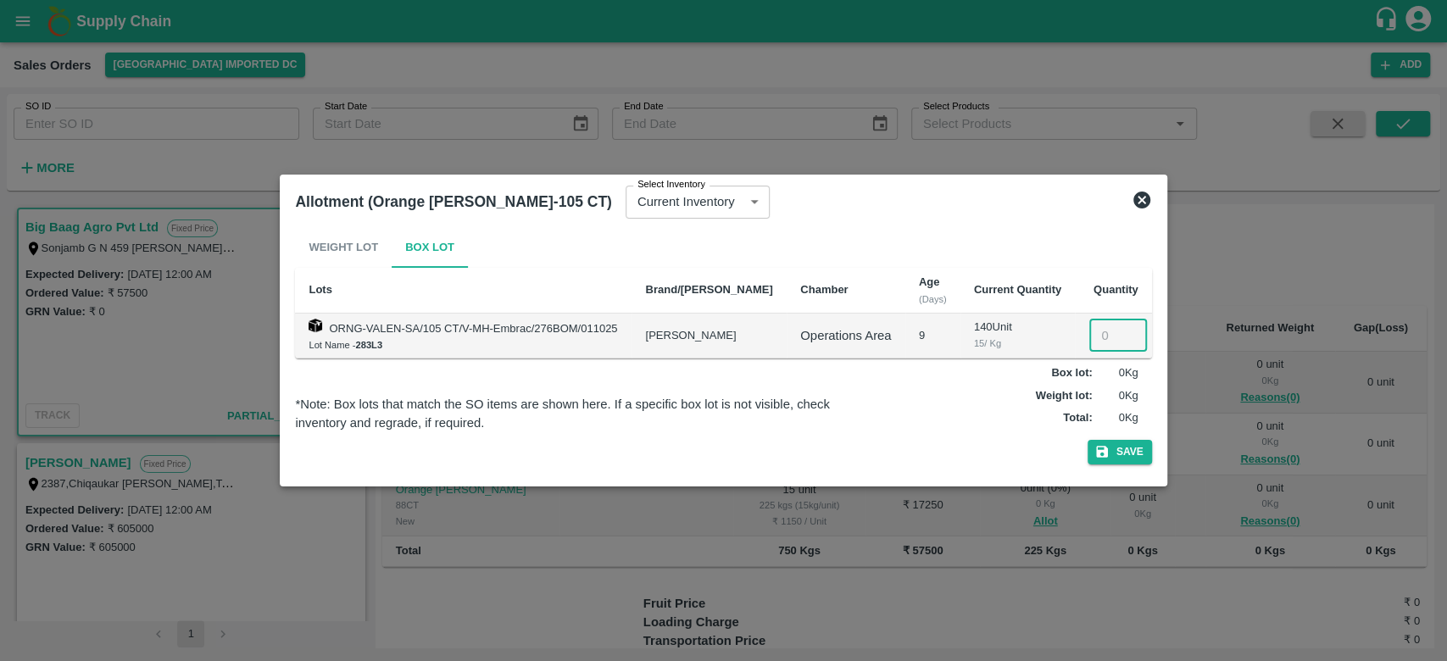
click at [1101, 335] on input "number" at bounding box center [1119, 336] width 58 height 32
type input "20"
click at [1105, 444] on icon "button" at bounding box center [1102, 451] width 15 height 15
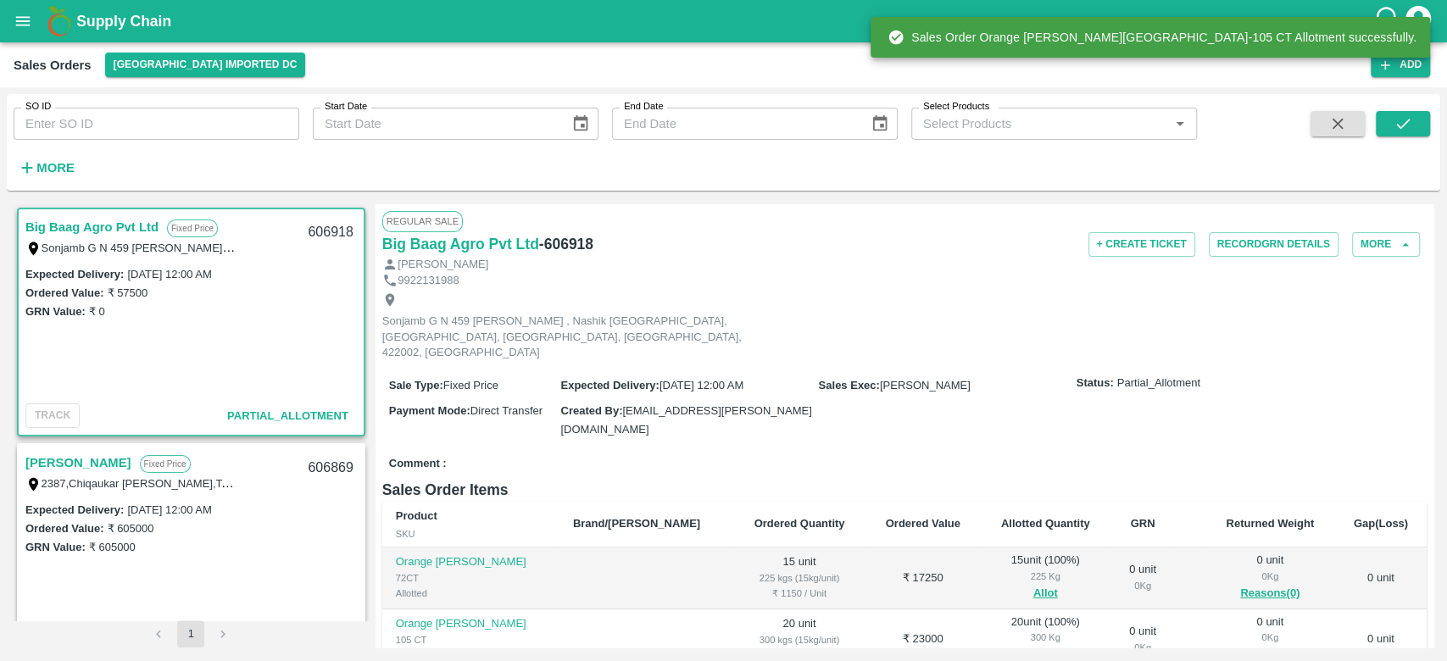
scroll to position [117, 0]
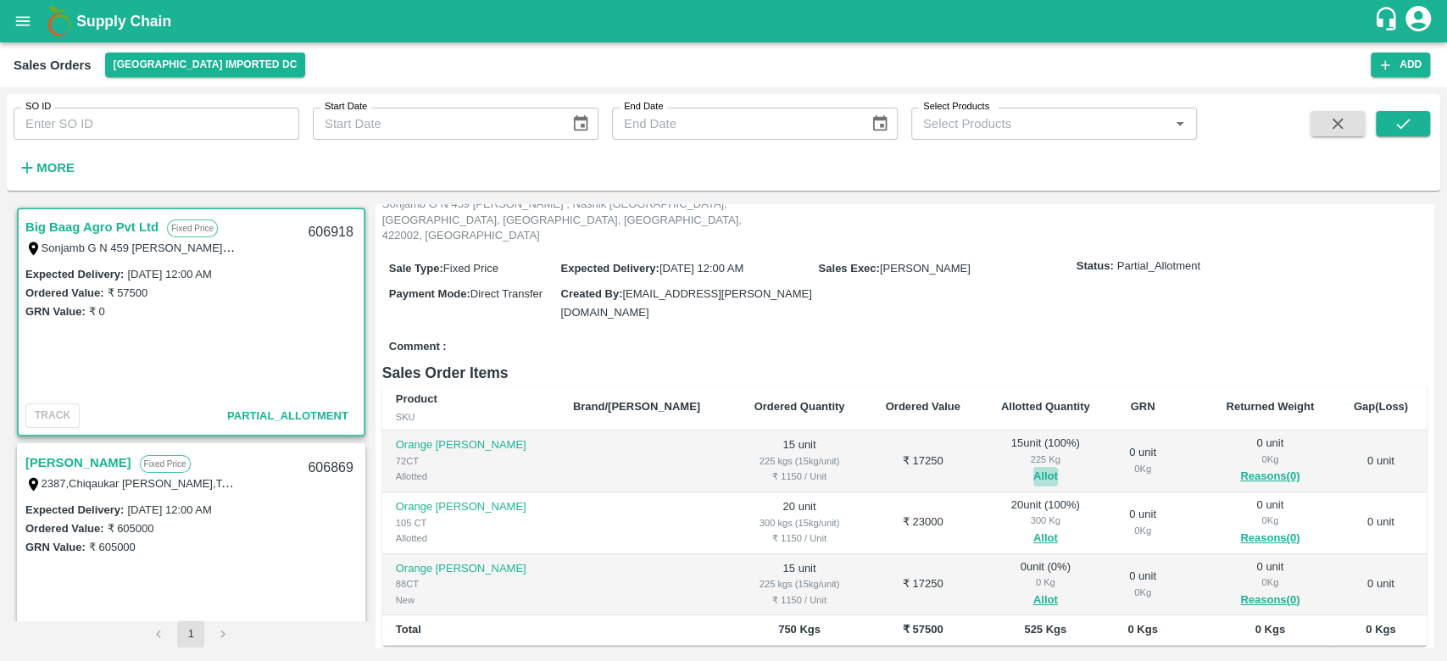
click at [1034, 467] on button "Allot" at bounding box center [1046, 477] width 25 height 20
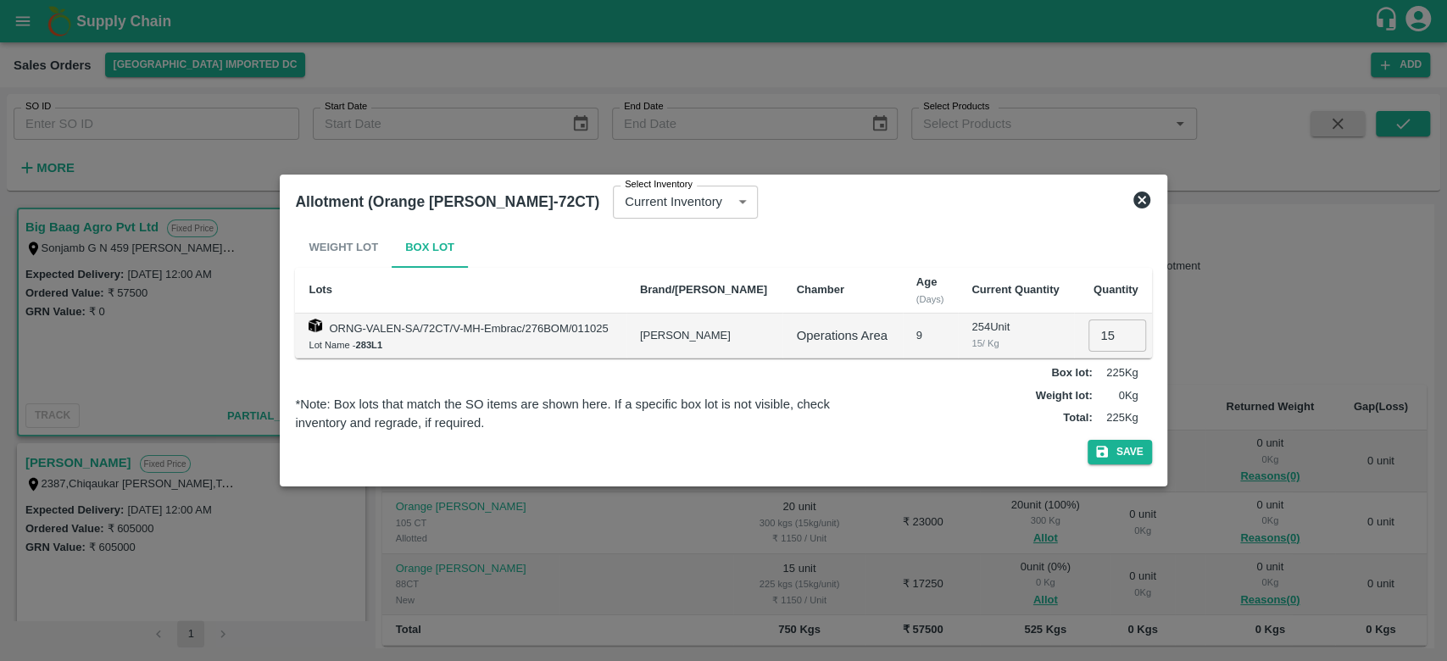
click at [1142, 193] on icon at bounding box center [1142, 200] width 17 height 17
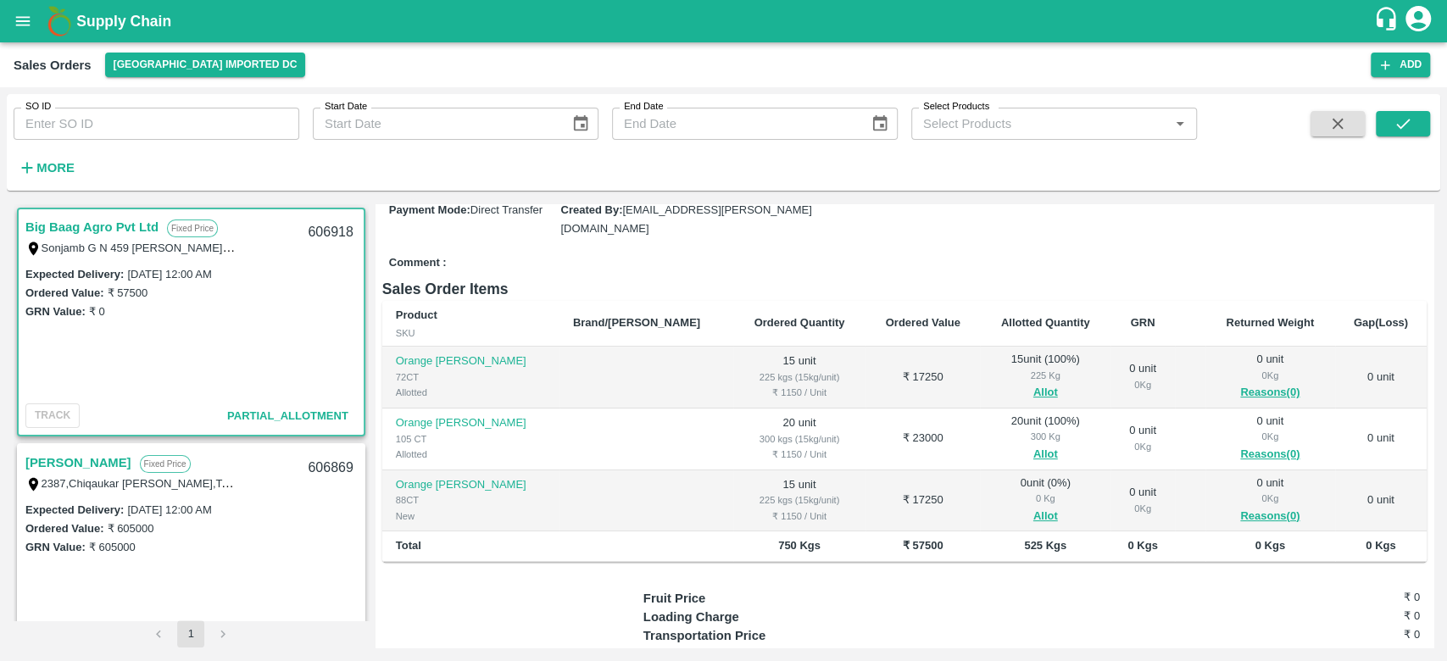
scroll to position [203, 0]
click at [1034, 505] on button "Allot" at bounding box center [1046, 515] width 25 height 20
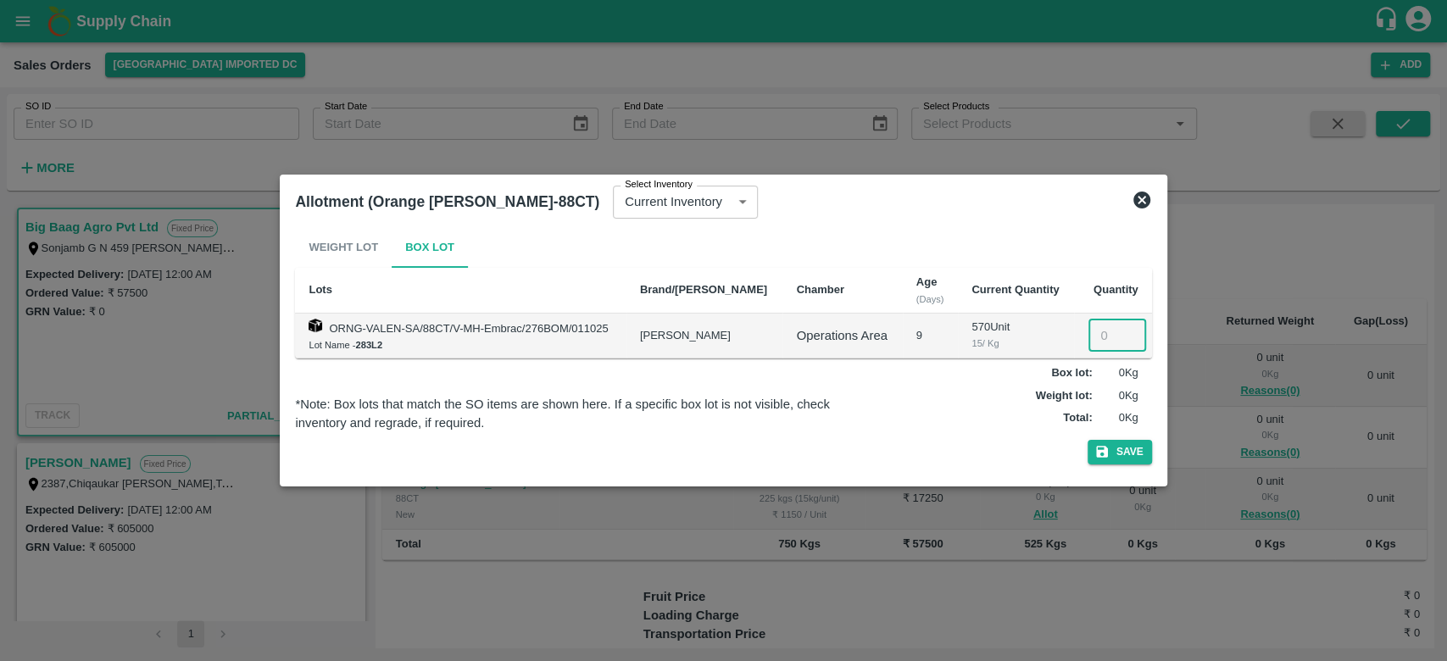
click at [1095, 337] on input "number" at bounding box center [1118, 336] width 58 height 32
type input "15"
click at [1141, 194] on icon at bounding box center [1142, 200] width 17 height 17
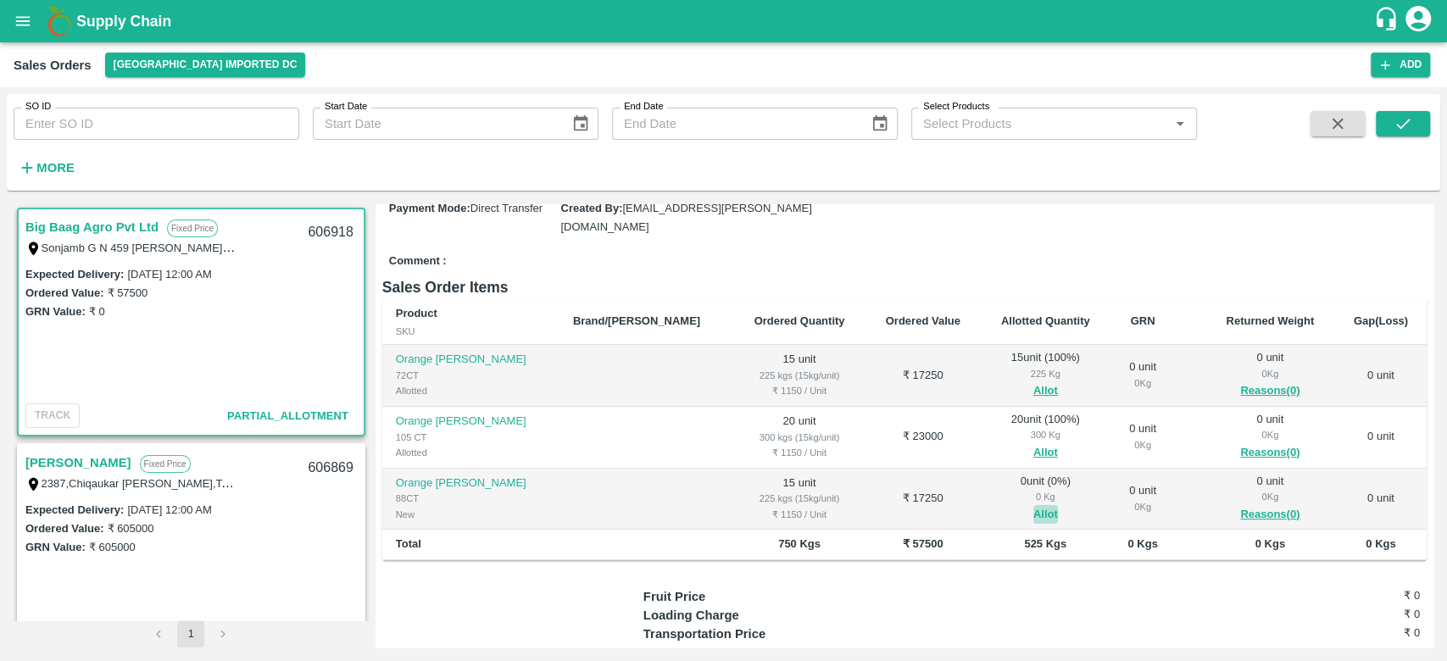
click at [1034, 505] on button "Allot" at bounding box center [1046, 515] width 25 height 20
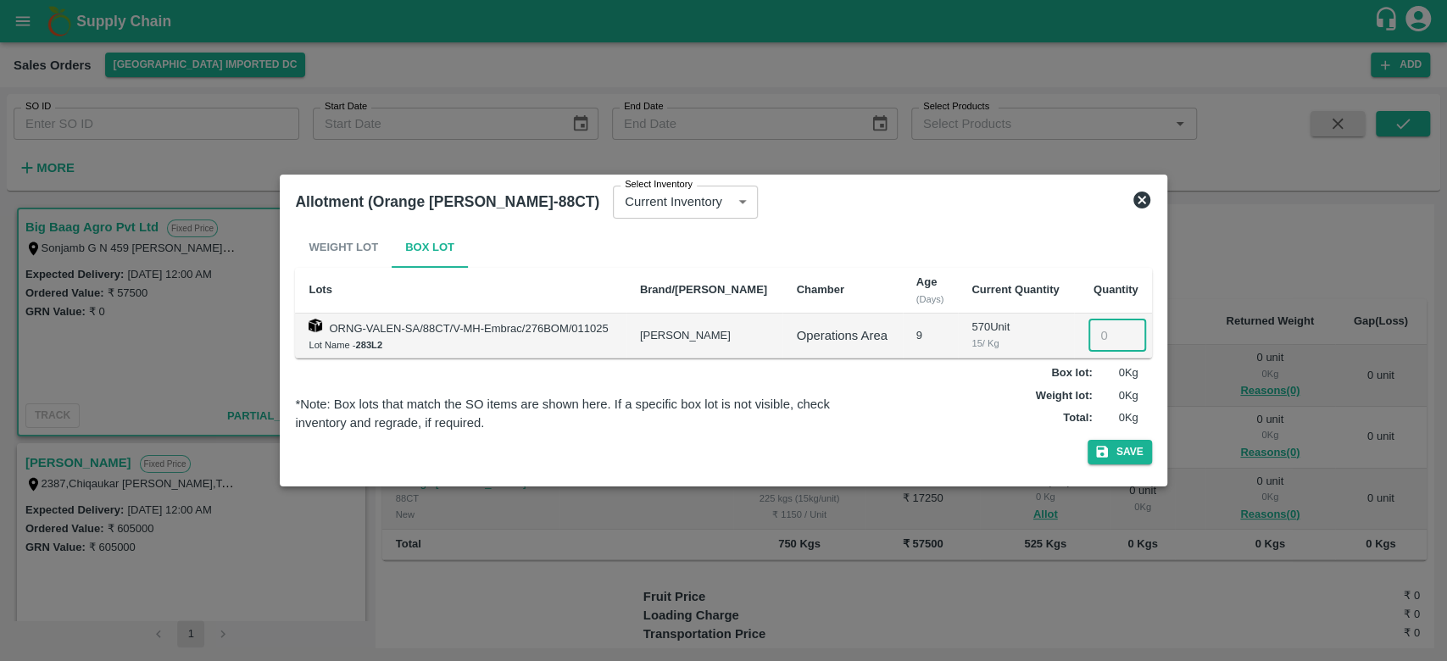
click at [1092, 340] on input "number" at bounding box center [1118, 336] width 58 height 32
type input "15"
click at [1119, 449] on button "Save" at bounding box center [1120, 452] width 64 height 25
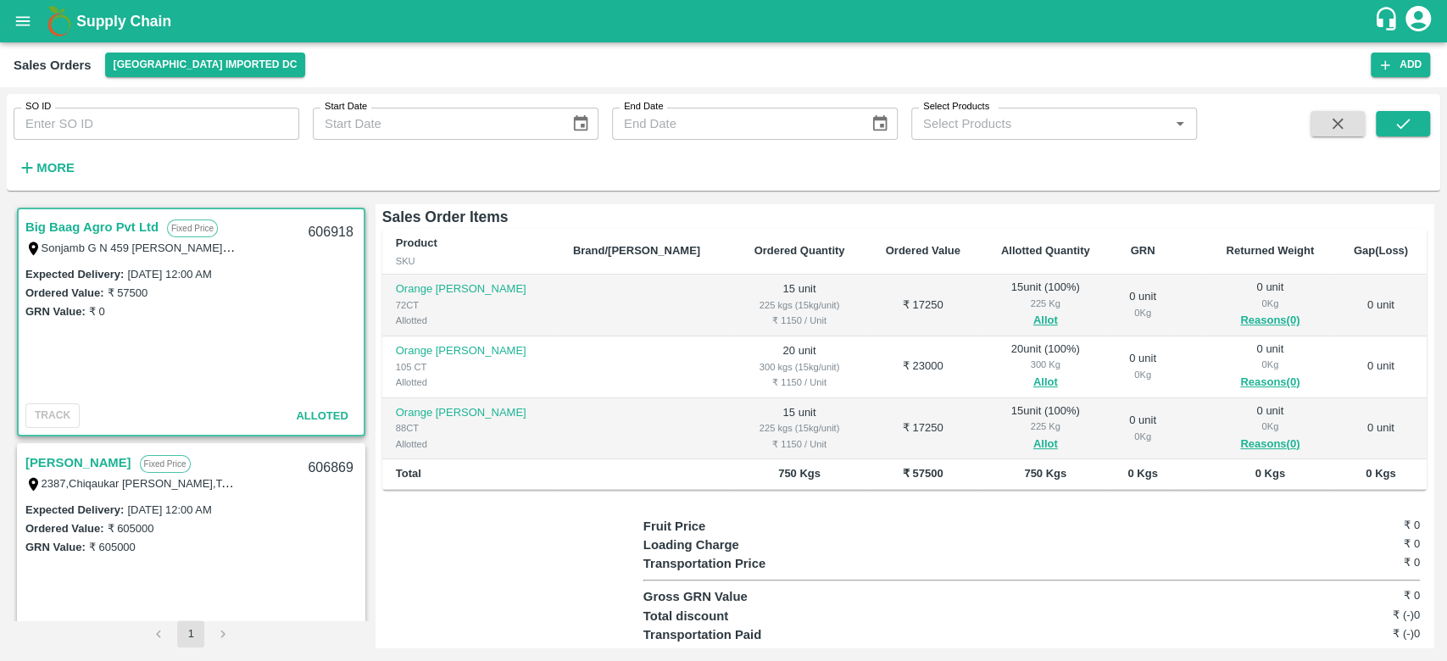
scroll to position [0, 0]
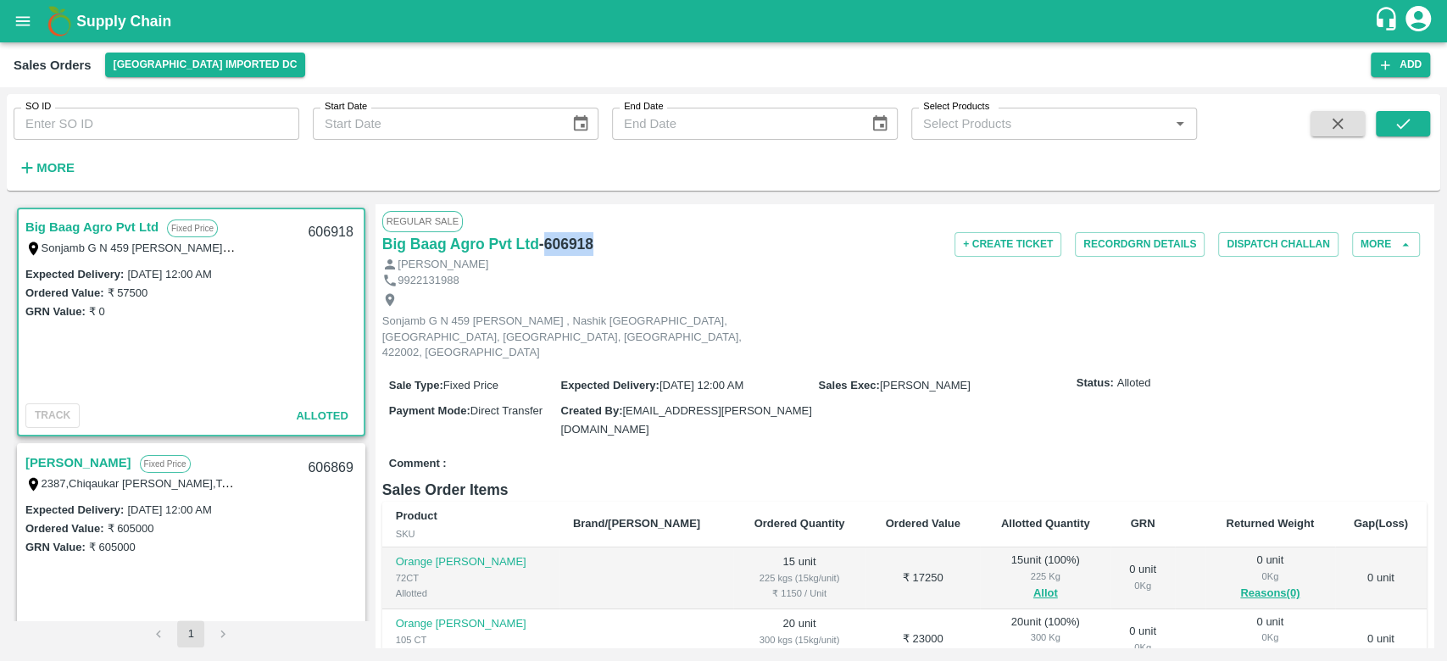
drag, startPoint x: 543, startPoint y: 238, endPoint x: 607, endPoint y: 245, distance: 64.8
click at [607, 245] on div "Big Baag Agro Pvt Ltd - 606918" at bounding box center [556, 244] width 348 height 24
copy h6 "606918"
click at [677, 258] on div "Hemant Dawange" at bounding box center [904, 265] width 1045 height 16
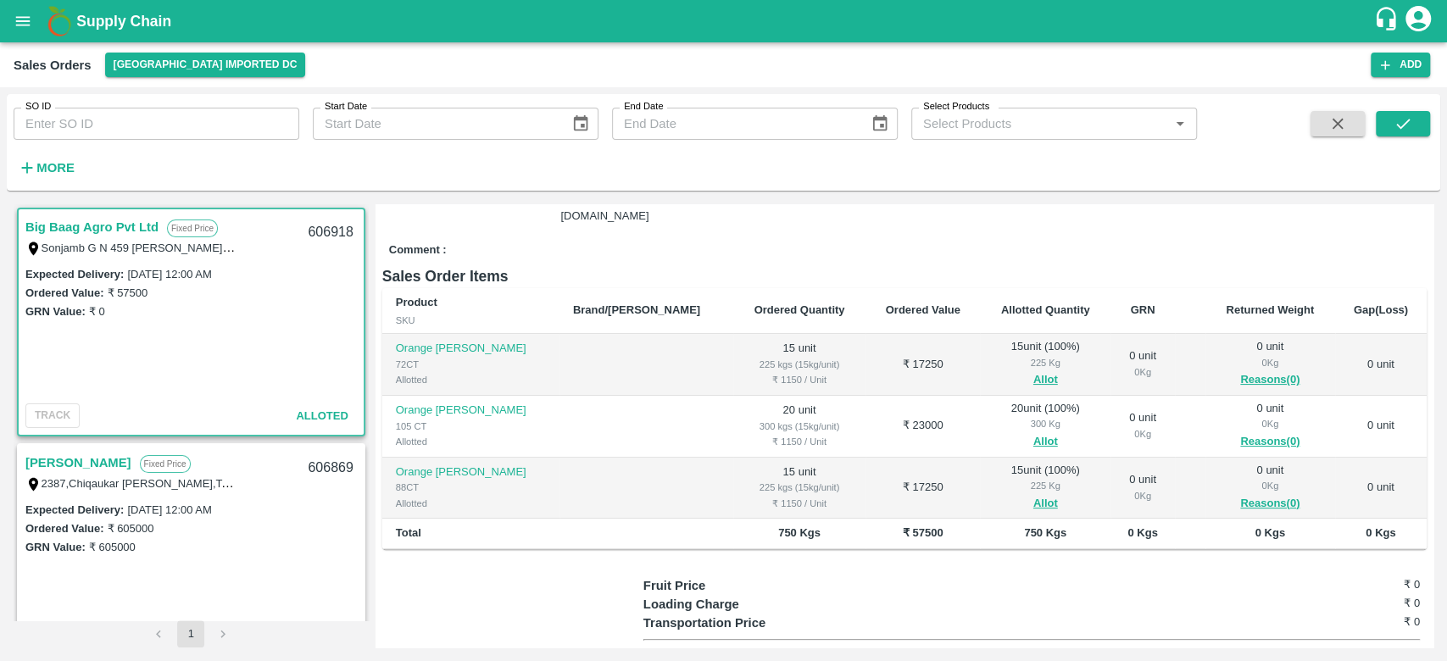
scroll to position [212, 0]
click at [1034, 372] on button "Allot" at bounding box center [1046, 382] width 25 height 20
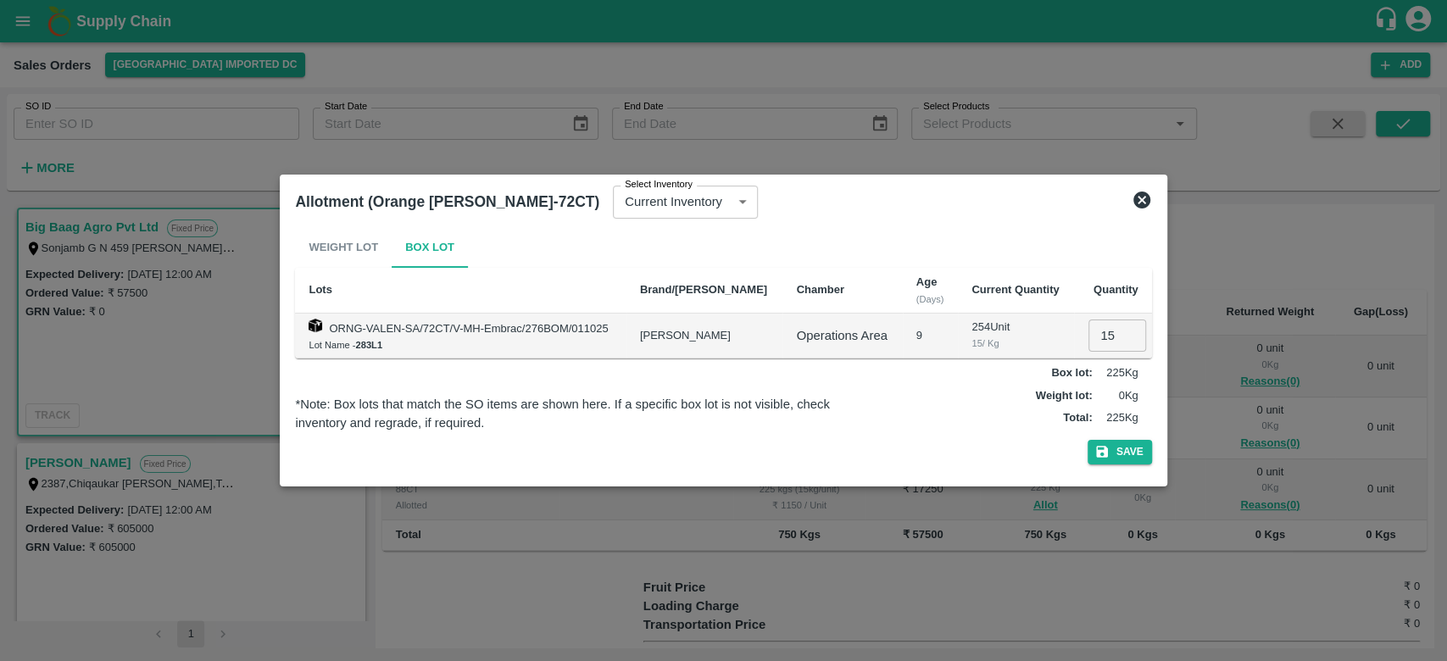
click at [1143, 188] on div "Allotment (Orange Valencia SA-72CT) Select Inventory Current Inventory 831906c9…" at bounding box center [723, 201] width 870 height 37
click at [1139, 189] on div "Allotment (Orange Valencia SA-72CT) Select Inventory Current Inventory 831906c9…" at bounding box center [723, 201] width 870 height 37
click at [1139, 198] on icon at bounding box center [1142, 200] width 20 height 20
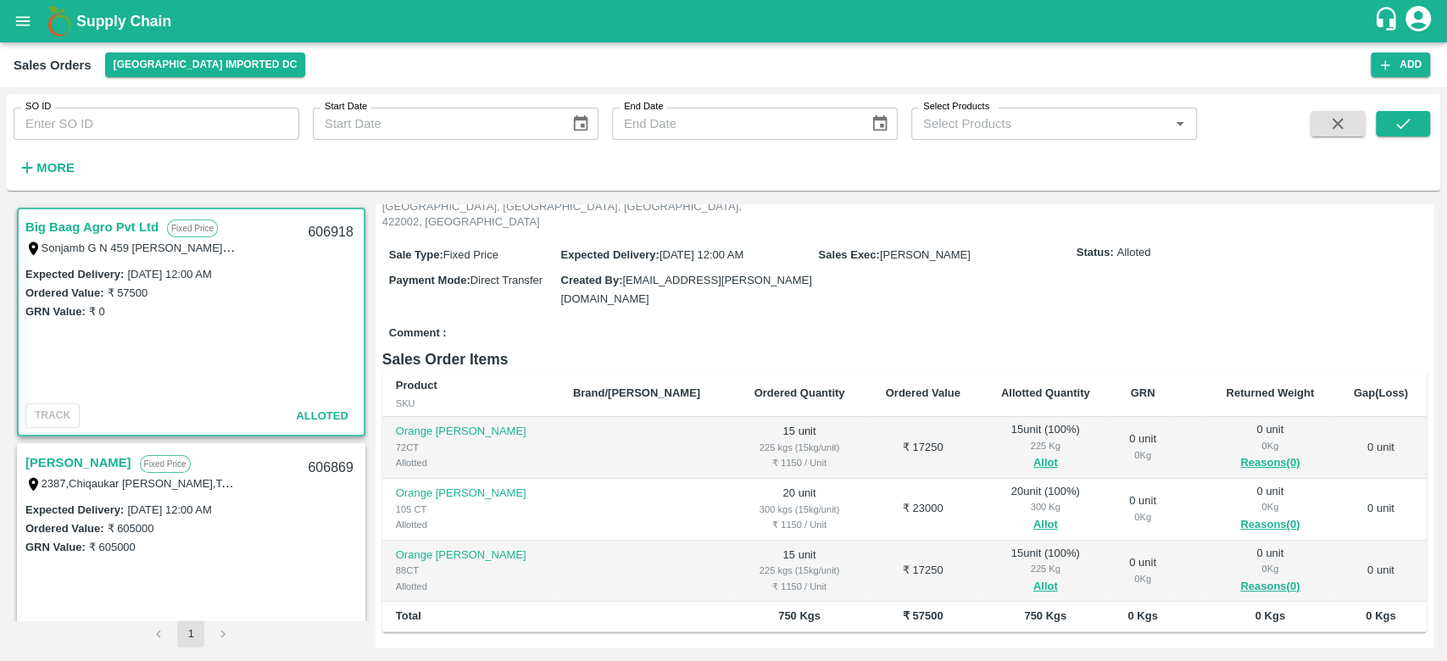
scroll to position [130, 0]
